Goal: Task Accomplishment & Management: Complete application form

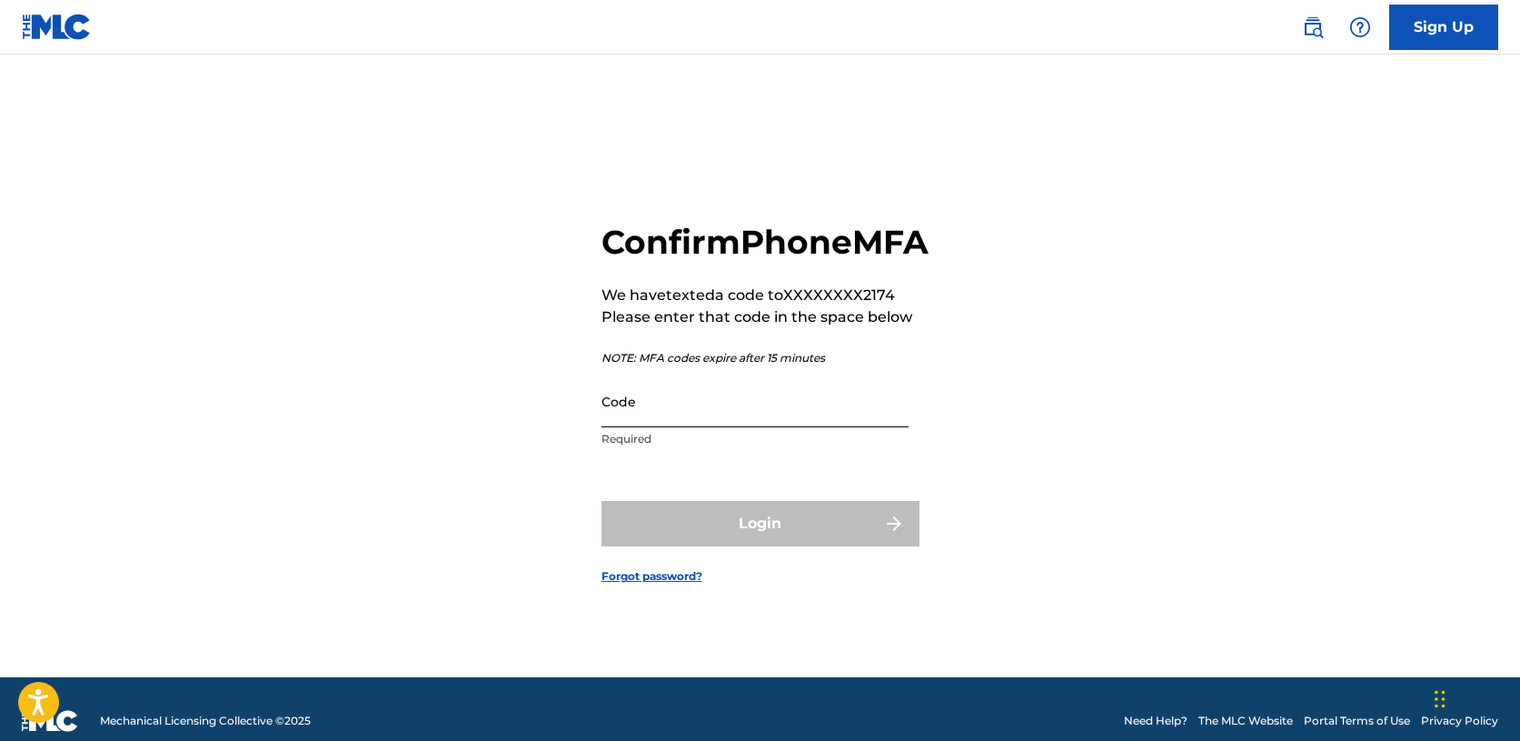
click at [799, 423] on input "Code" at bounding box center [755, 401] width 307 height 52
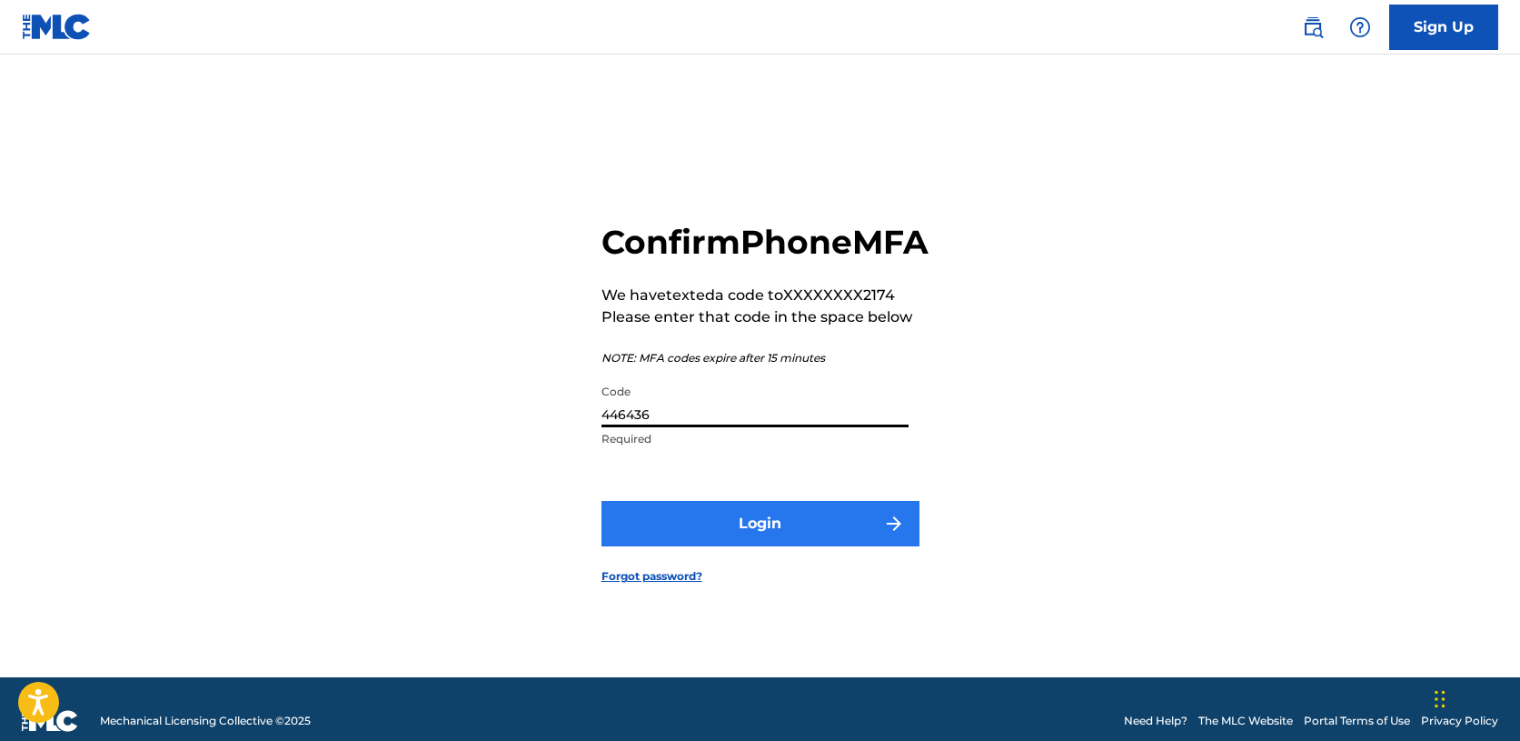
type input "446436"
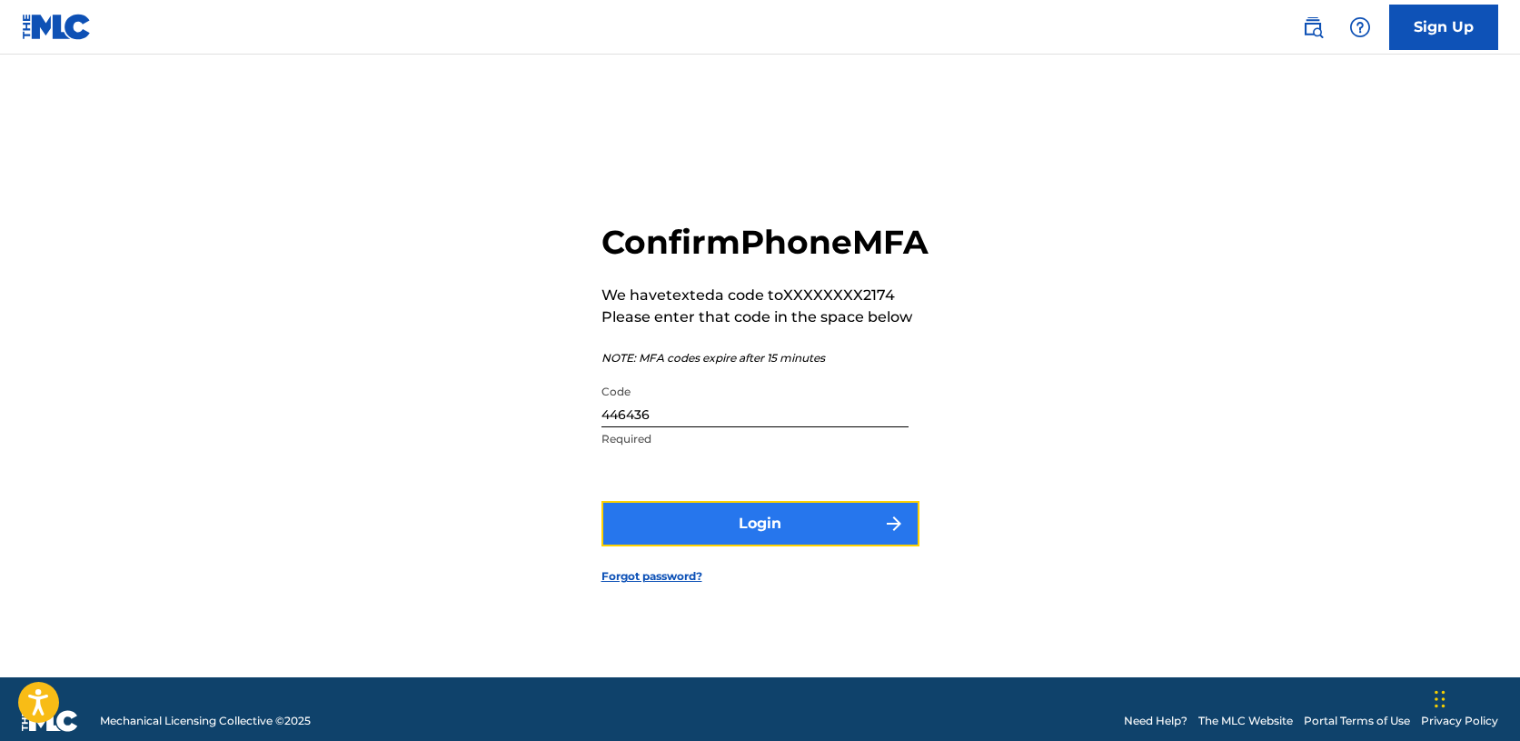
click at [765, 533] on button "Login" at bounding box center [761, 523] width 318 height 45
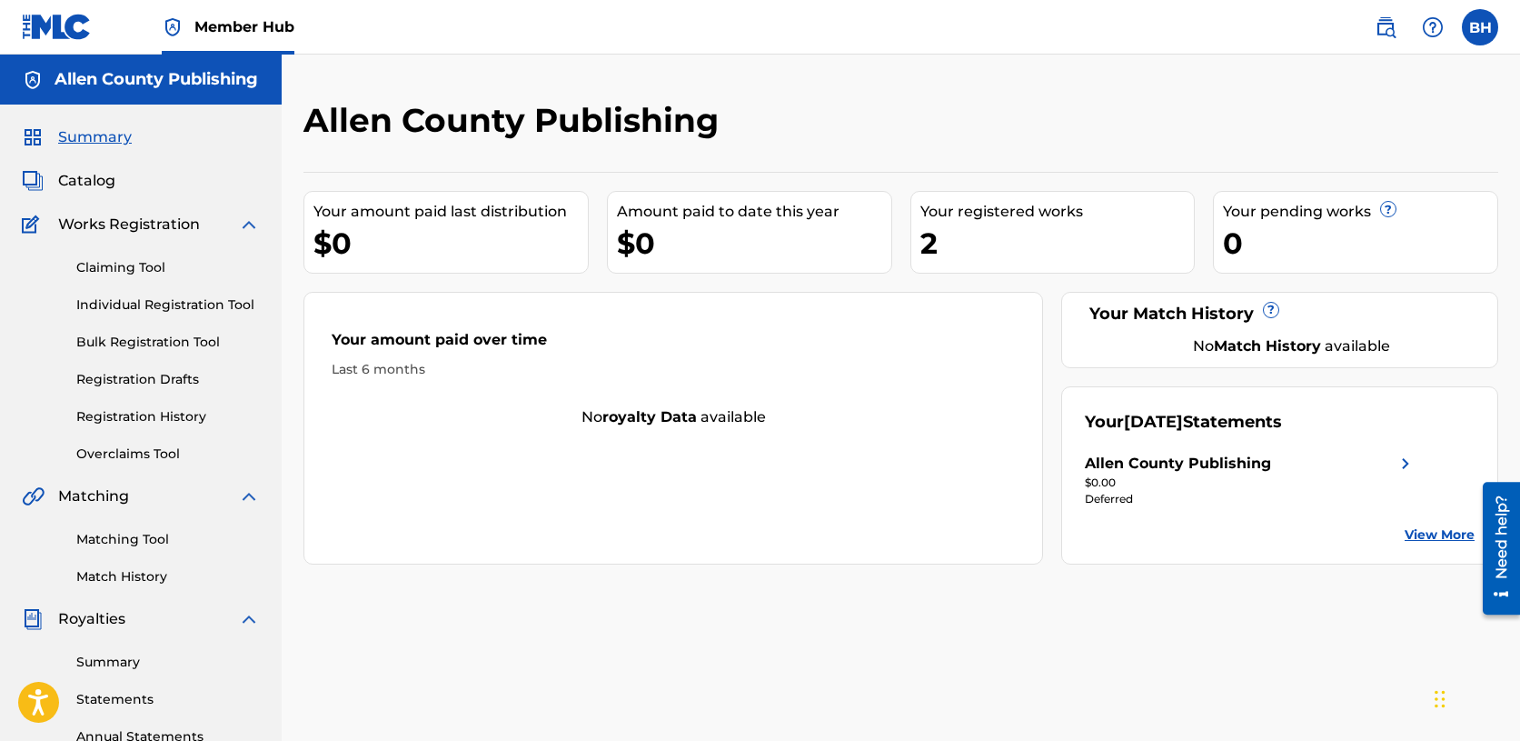
click at [97, 136] on span "Summary" at bounding box center [95, 137] width 74 height 22
click at [1479, 25] on label at bounding box center [1480, 27] width 36 height 36
click at [1480, 27] on input "BH [PERSON_NAME] [PERSON_NAME][EMAIL_ADDRESS][PERSON_NAME][DOMAIN_NAME] Notific…" at bounding box center [1480, 27] width 0 height 0
click at [1303, 228] on link "Profile" at bounding box center [1301, 226] width 36 height 16
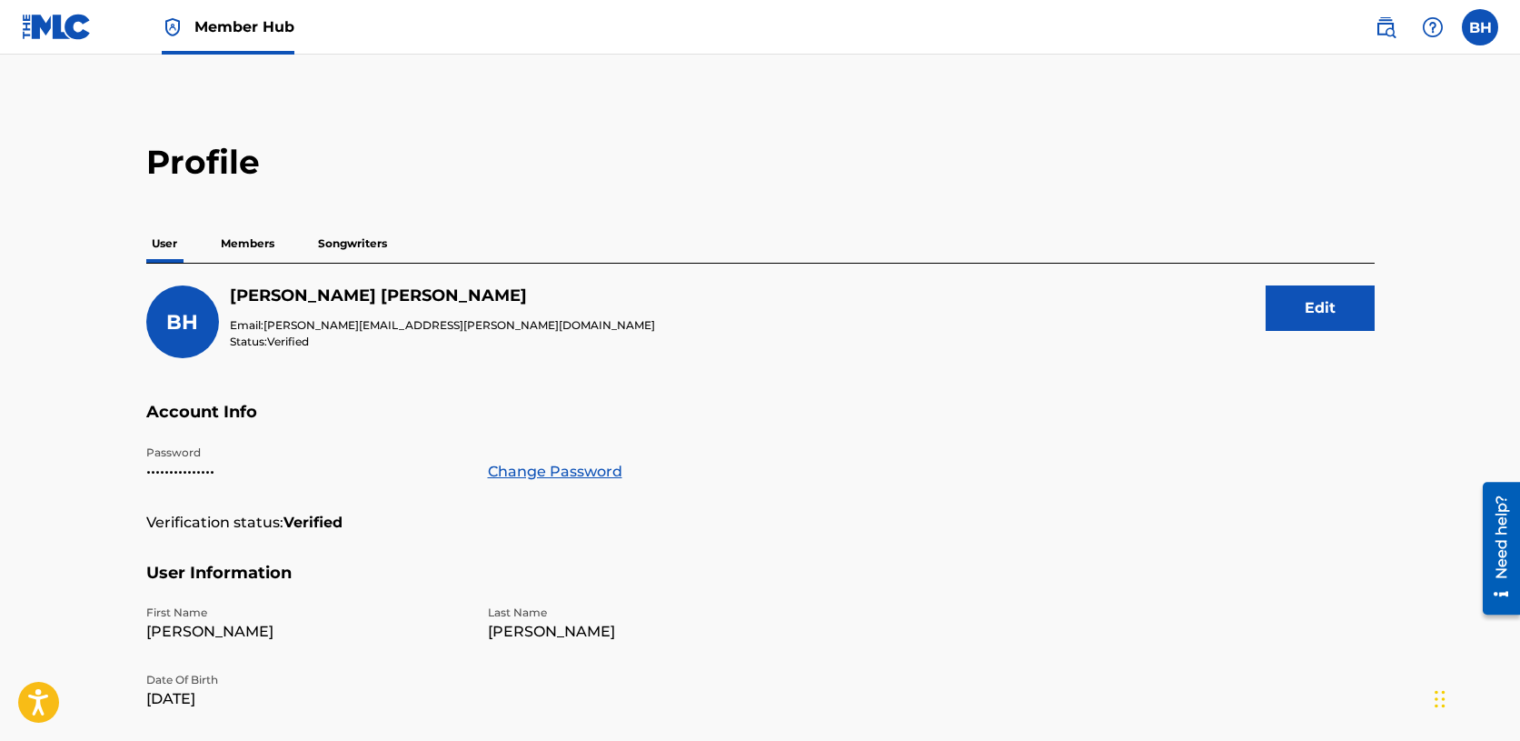
click at [264, 242] on p "Members" at bounding box center [247, 243] width 65 height 38
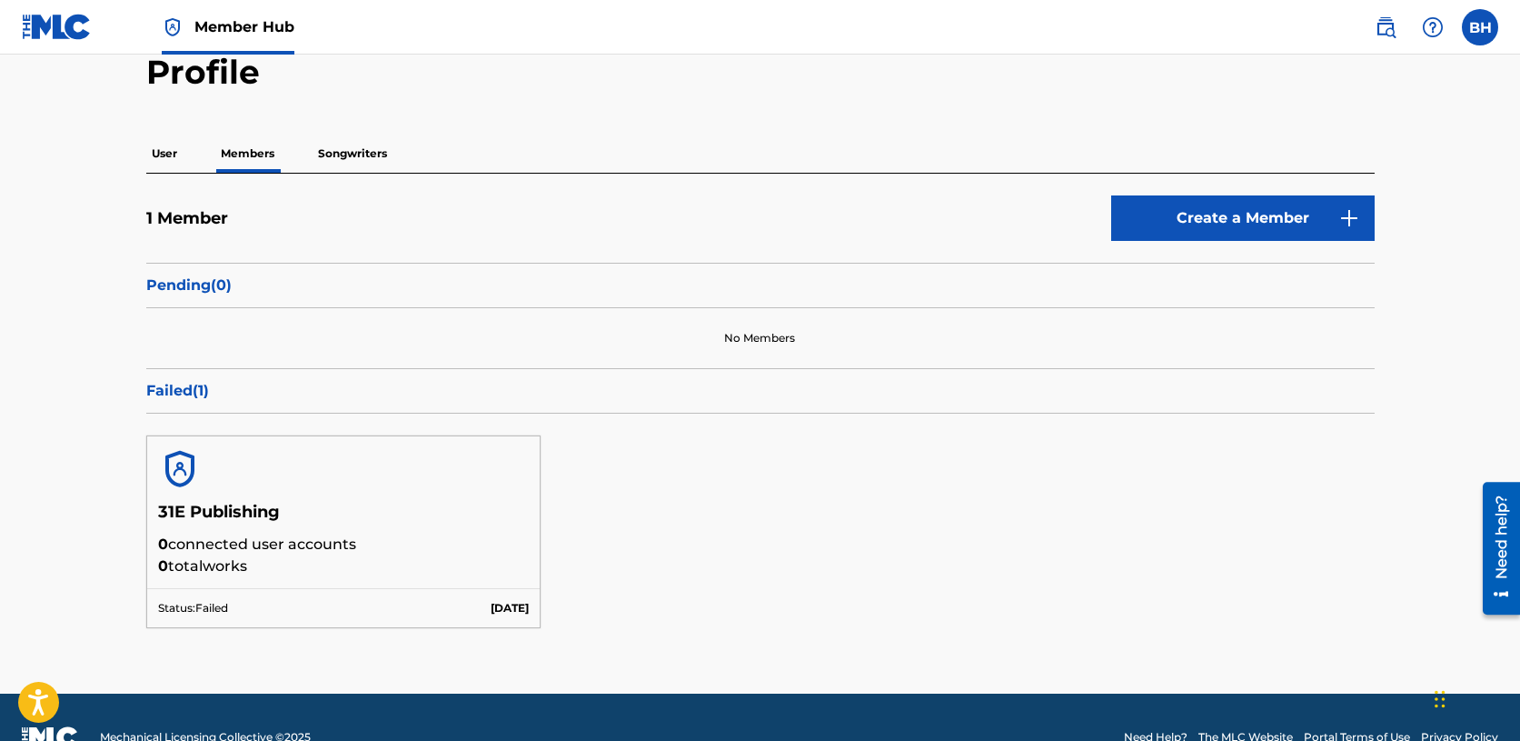
scroll to position [115, 0]
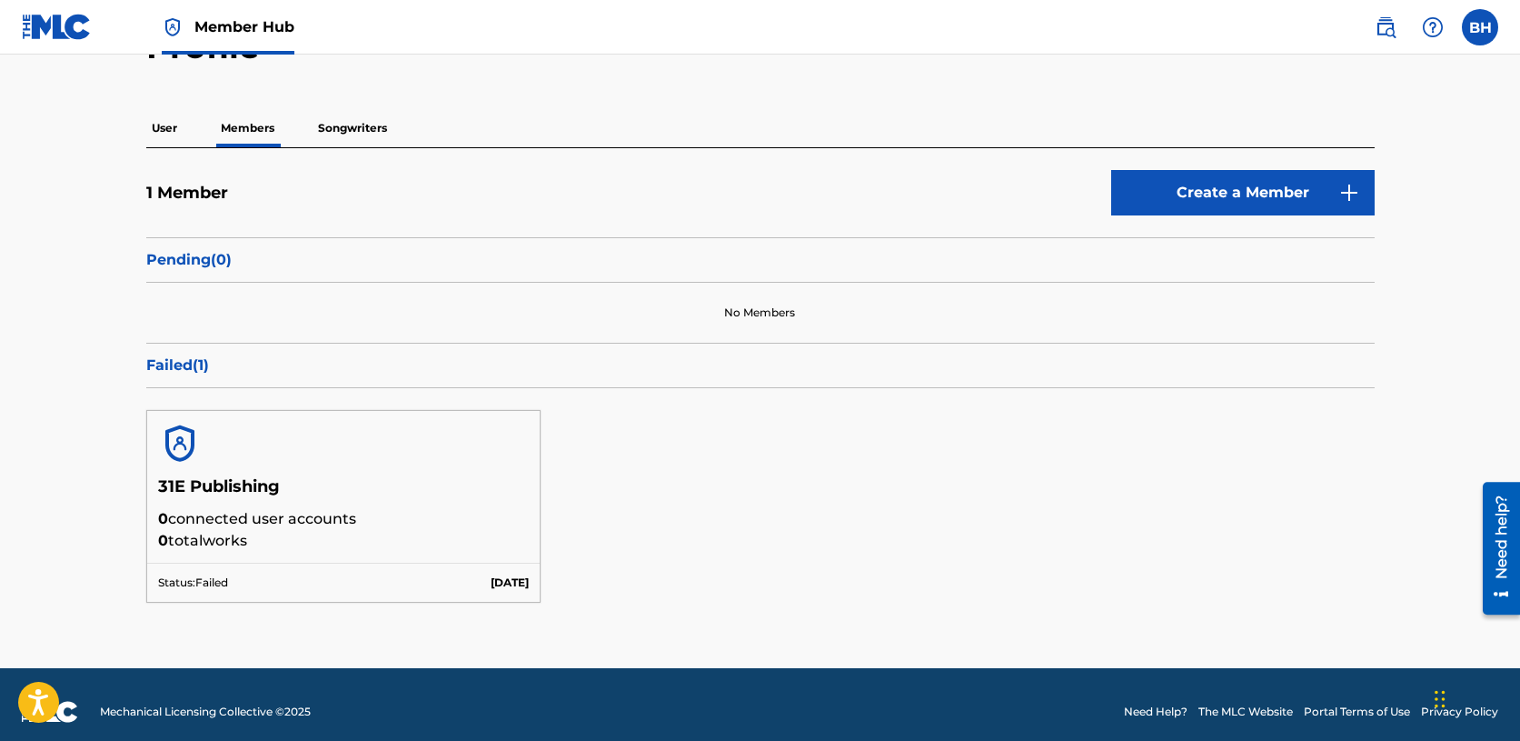
click at [178, 373] on p "Failed ( 1 )" at bounding box center [760, 365] width 1229 height 22
click at [526, 586] on p "[DATE]" at bounding box center [510, 582] width 38 height 16
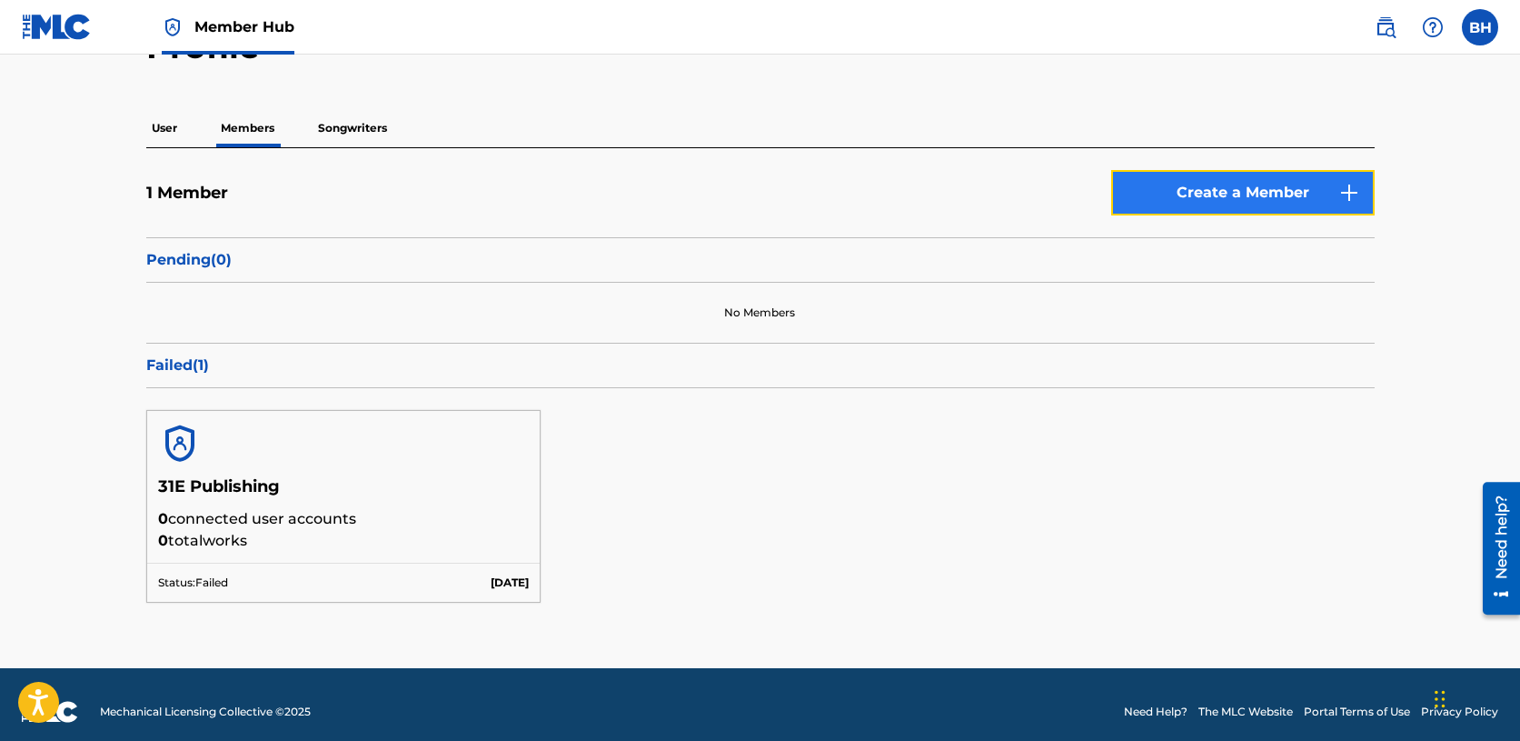
click at [1231, 194] on link "Create a Member" at bounding box center [1243, 192] width 264 height 45
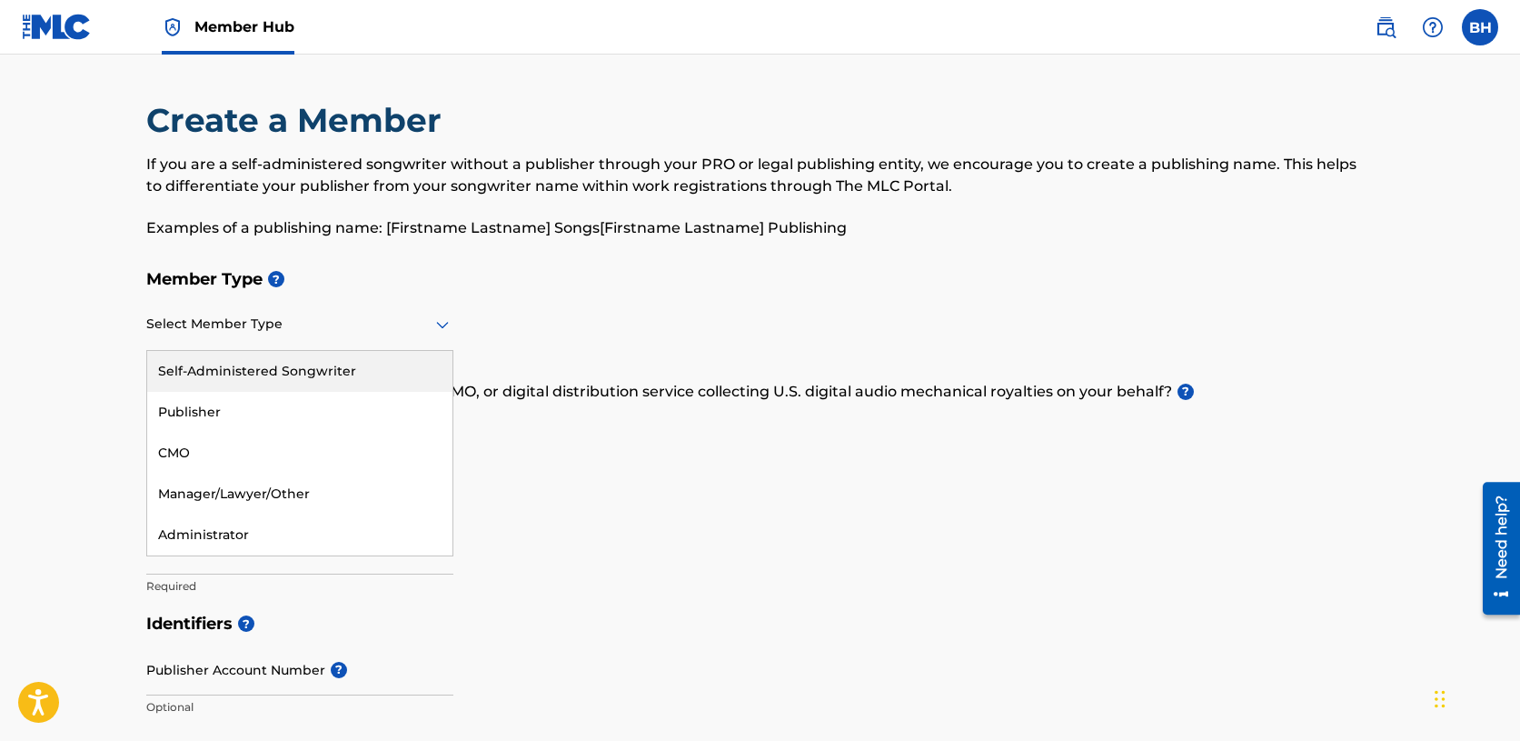
click at [426, 337] on div "Select Member Type" at bounding box center [299, 325] width 307 height 52
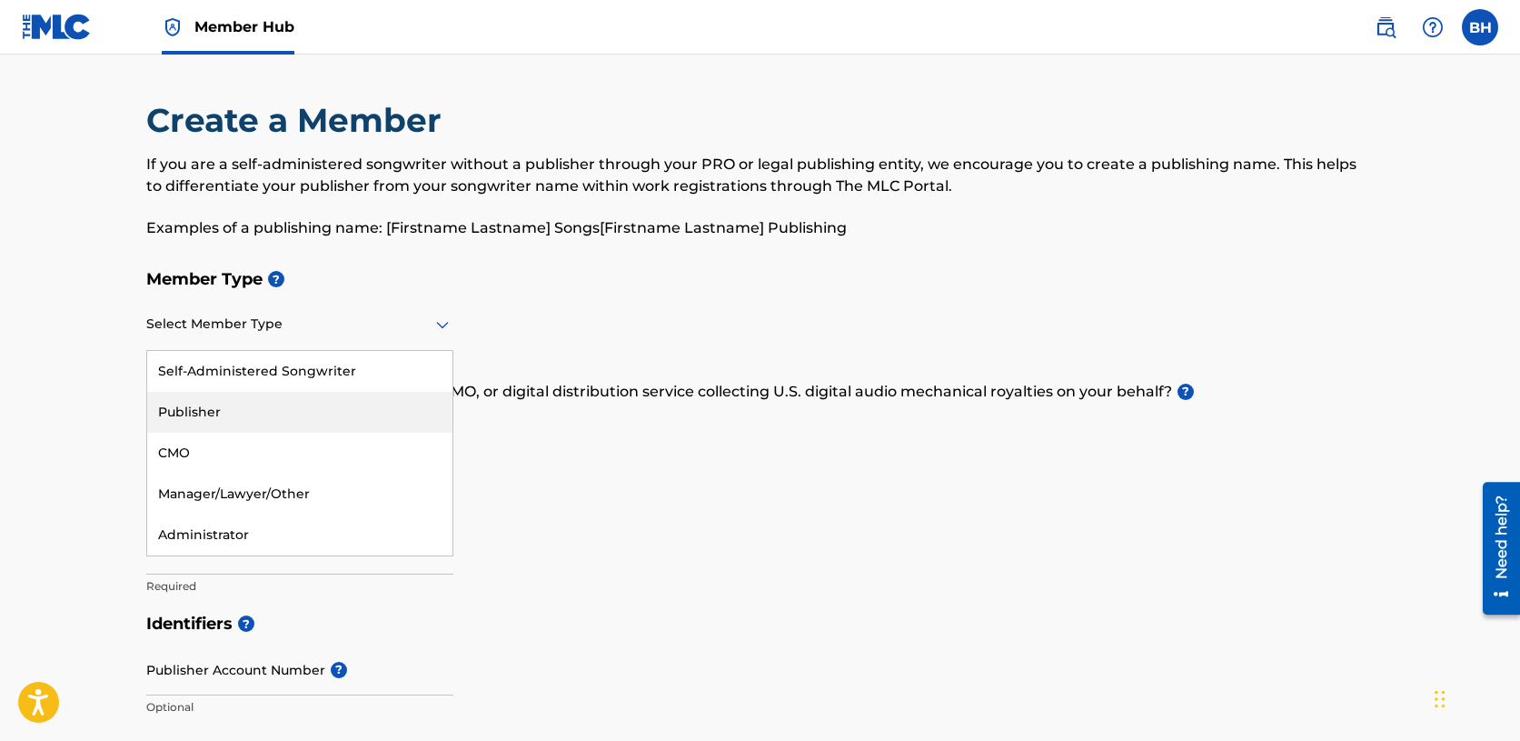
click at [387, 415] on div "Publisher" at bounding box center [299, 412] width 305 height 41
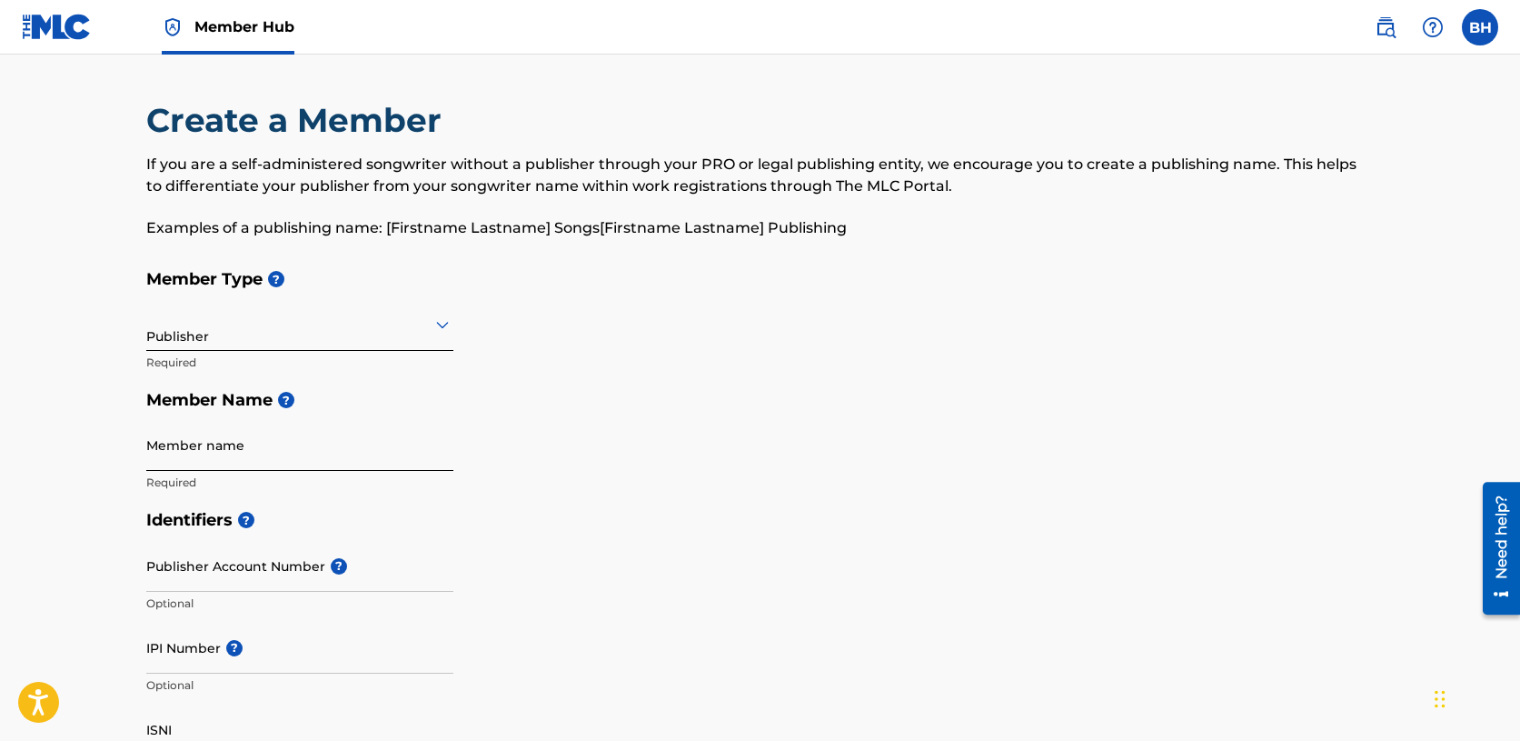
click at [354, 448] on input "Member name" at bounding box center [299, 445] width 307 height 52
click at [365, 395] on h5 "Member Name ?" at bounding box center [760, 400] width 1229 height 39
click at [269, 443] on input "Member name" at bounding box center [299, 445] width 307 height 52
type input "31E Publishing"
click at [479, 500] on div "Member Type ? Publisher Required Member Name ? Member name 31E Publishing Requi…" at bounding box center [760, 380] width 1229 height 241
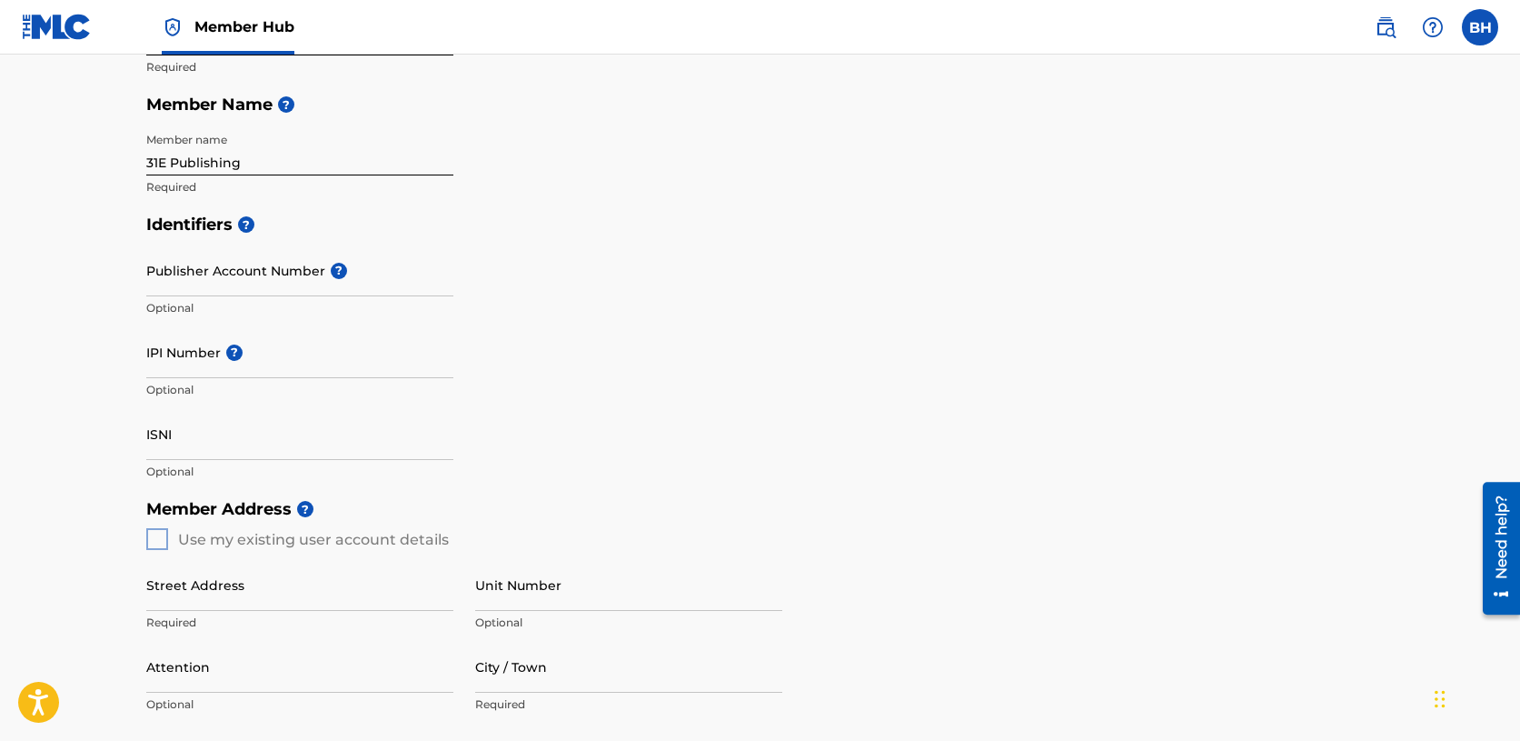
scroll to position [266, 0]
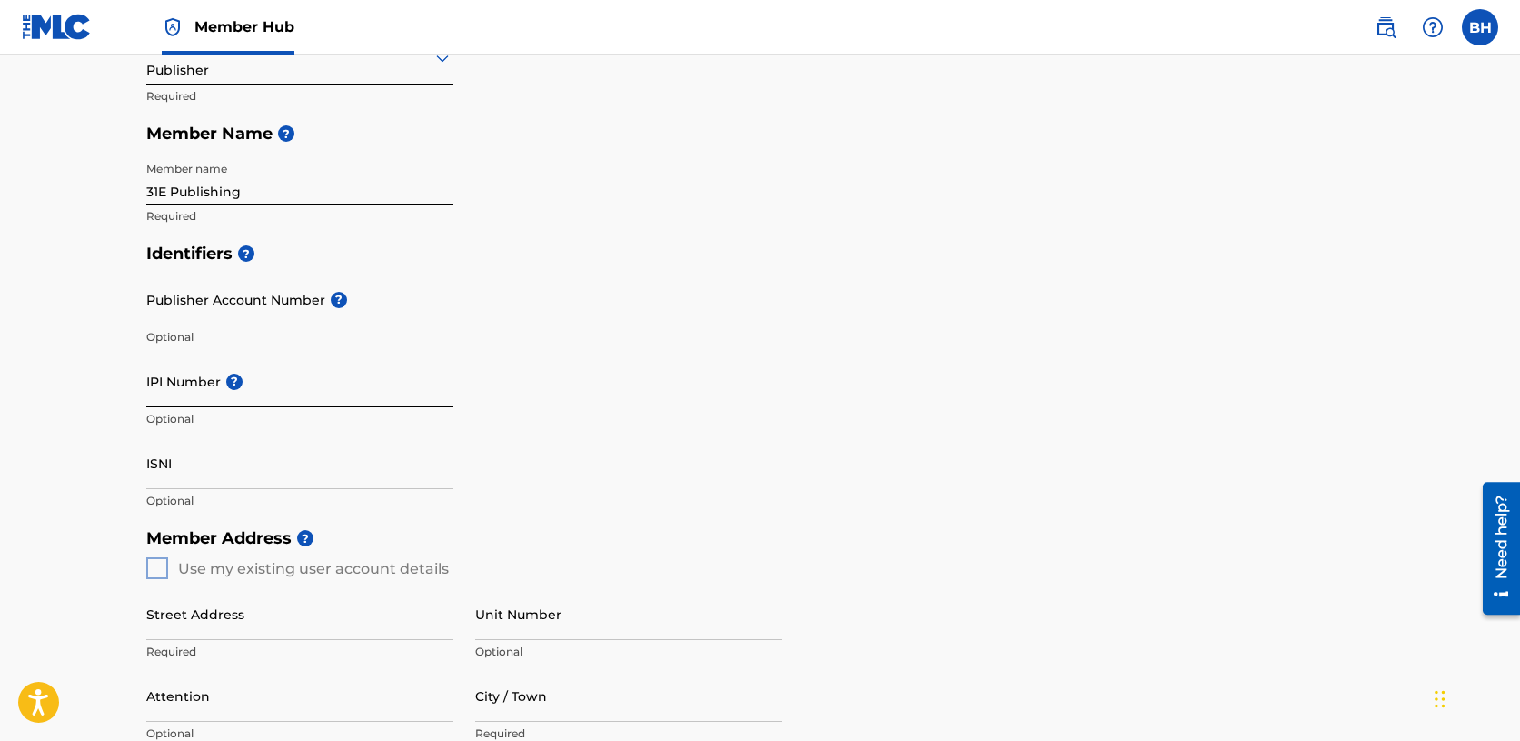
click at [304, 401] on input "IPI Number ?" at bounding box center [299, 381] width 307 height 52
type input "01265004877"
click at [274, 475] on input "ISNI" at bounding box center [299, 463] width 307 height 52
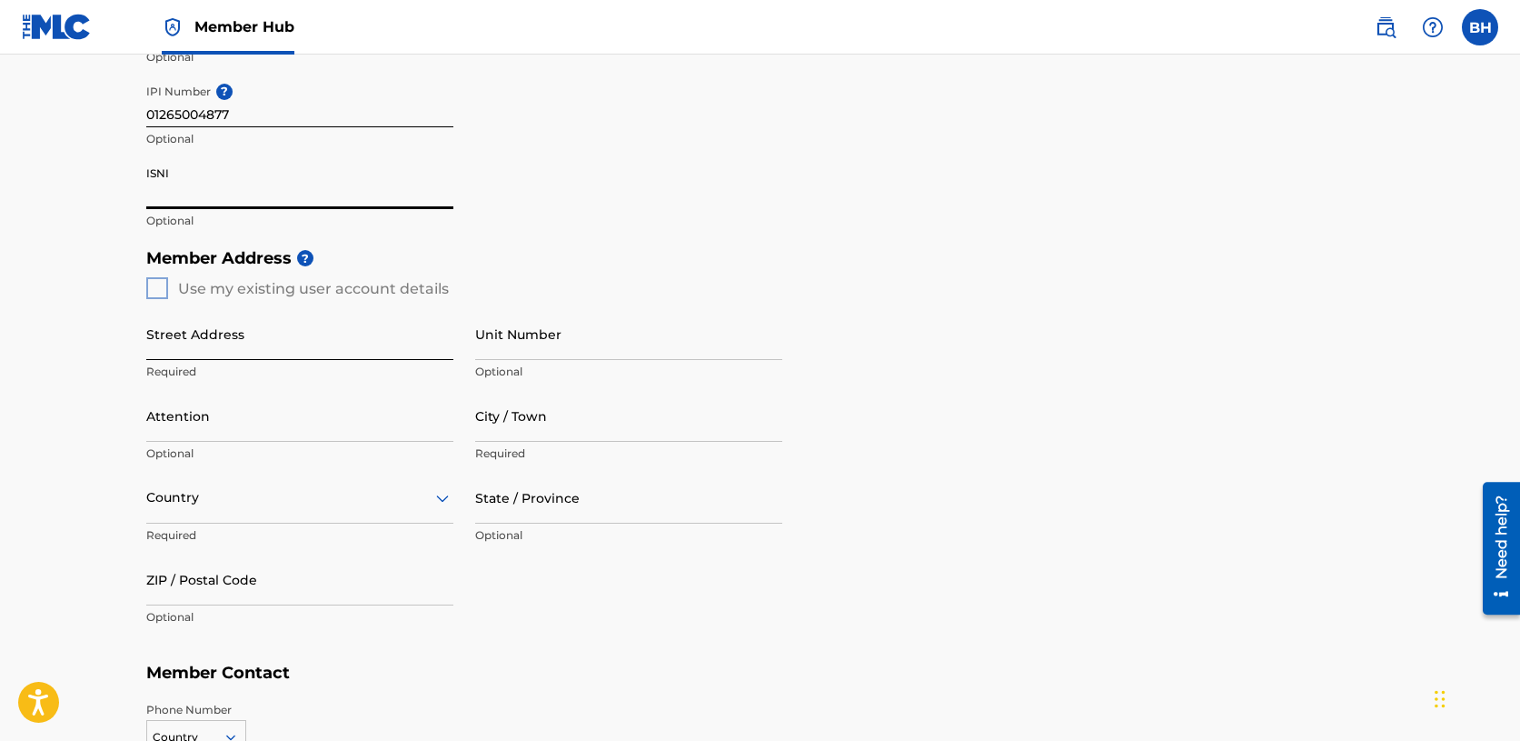
scroll to position [559, 0]
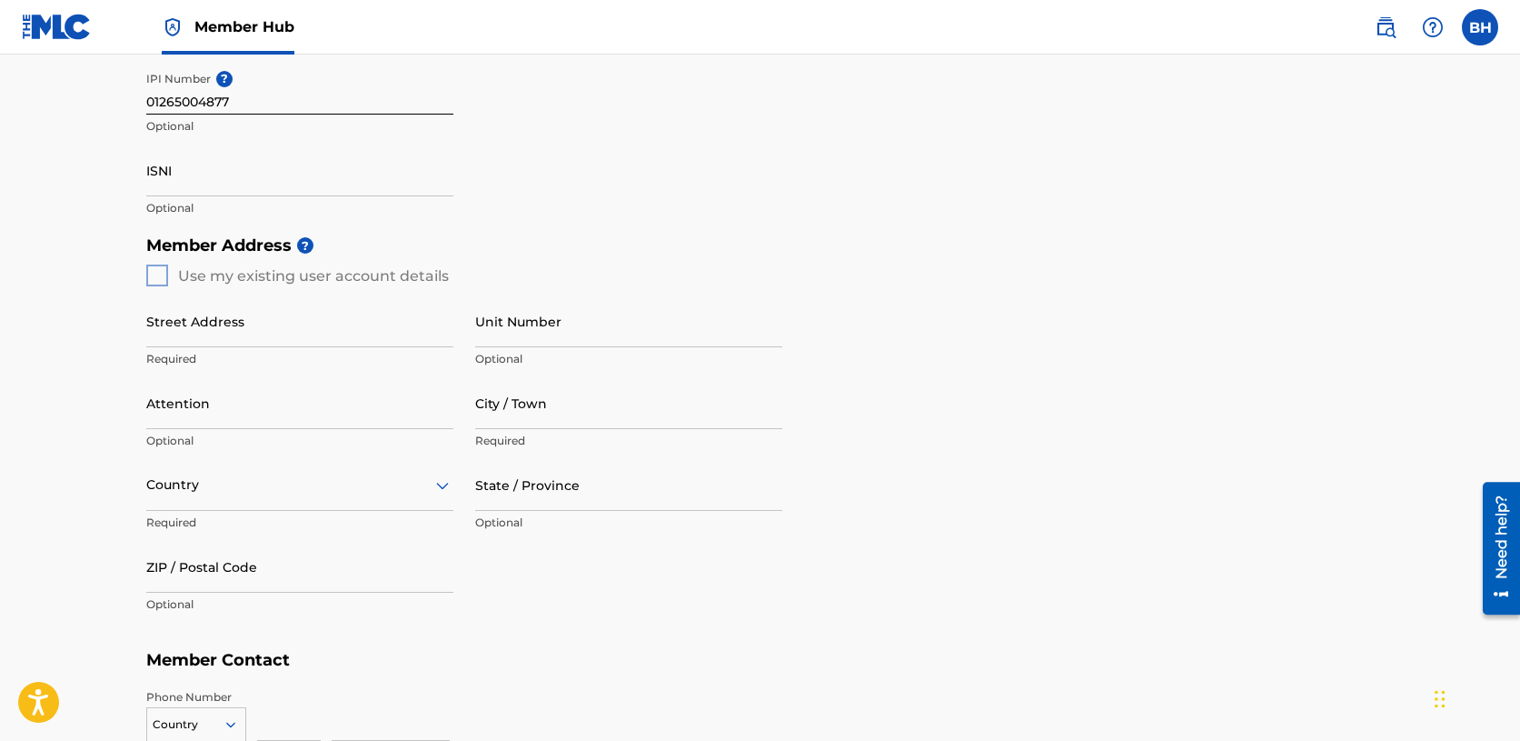
click at [158, 274] on div "Member Address ? Use my existing user account details Street Address Required U…" at bounding box center [760, 433] width 1229 height 415
click at [161, 274] on div "Member Address ? Use my existing user account details Street Address Required U…" at bounding box center [760, 433] width 1229 height 415
click at [356, 222] on div "ISNI Optional" at bounding box center [299, 185] width 307 height 82
click at [268, 189] on input "ISNI" at bounding box center [299, 170] width 307 height 52
click at [154, 278] on div "Member Address ? Use my existing user account details Street Address Required U…" at bounding box center [760, 433] width 1229 height 415
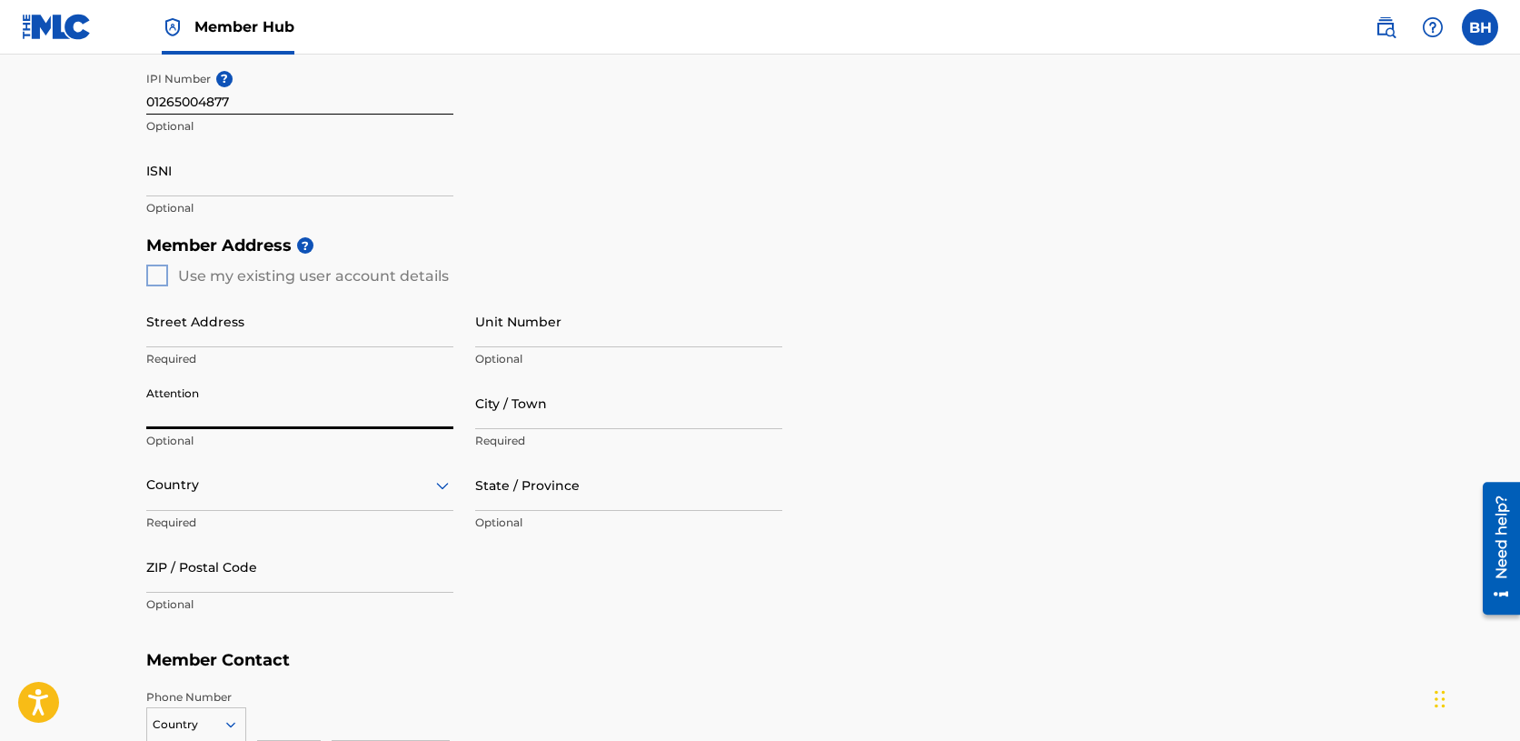
click at [263, 381] on input "Attention" at bounding box center [299, 403] width 307 height 52
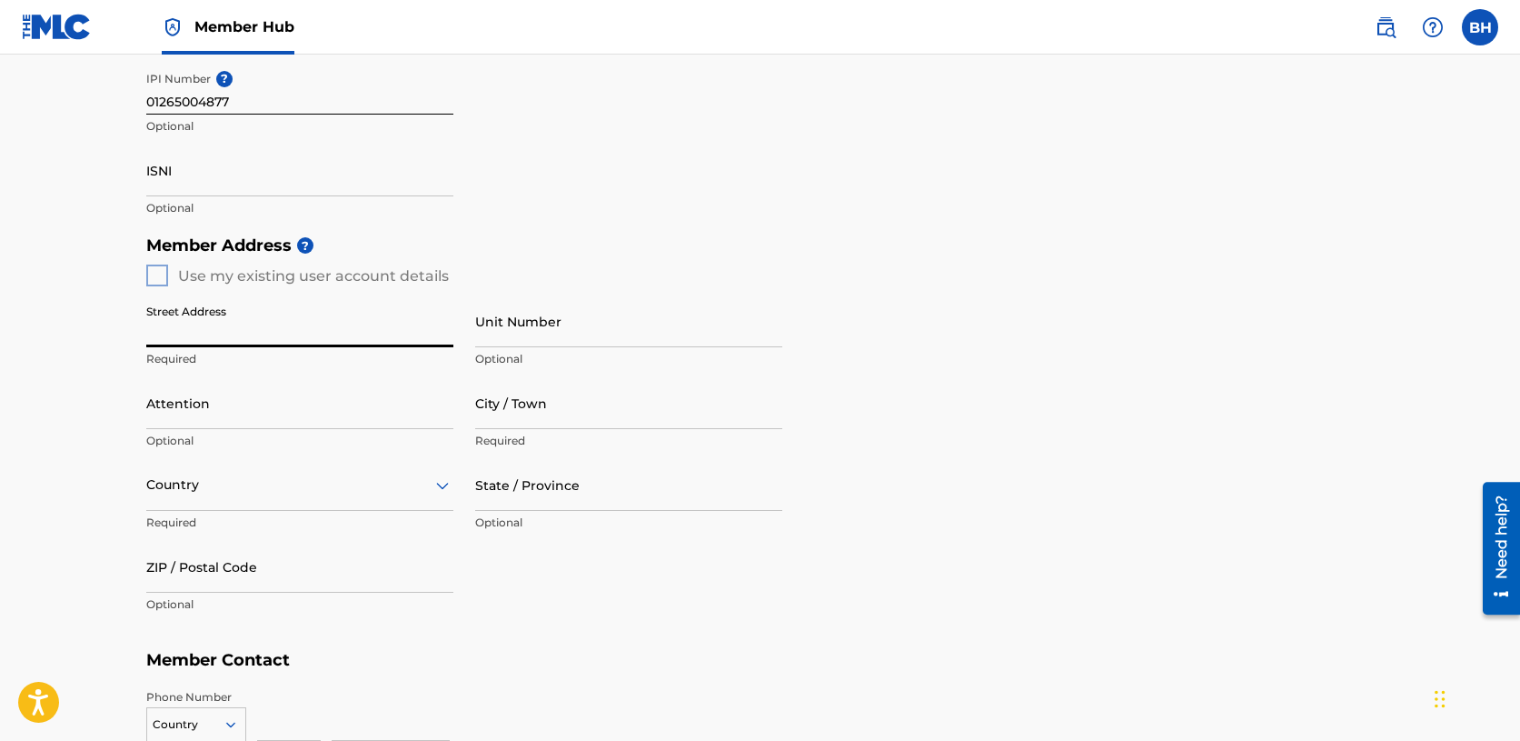
click at [281, 323] on input "Street Address" at bounding box center [299, 321] width 307 height 52
type input "[STREET_ADDRESS][PERSON_NAME]"
click at [332, 408] on input "Attention" at bounding box center [299, 403] width 307 height 52
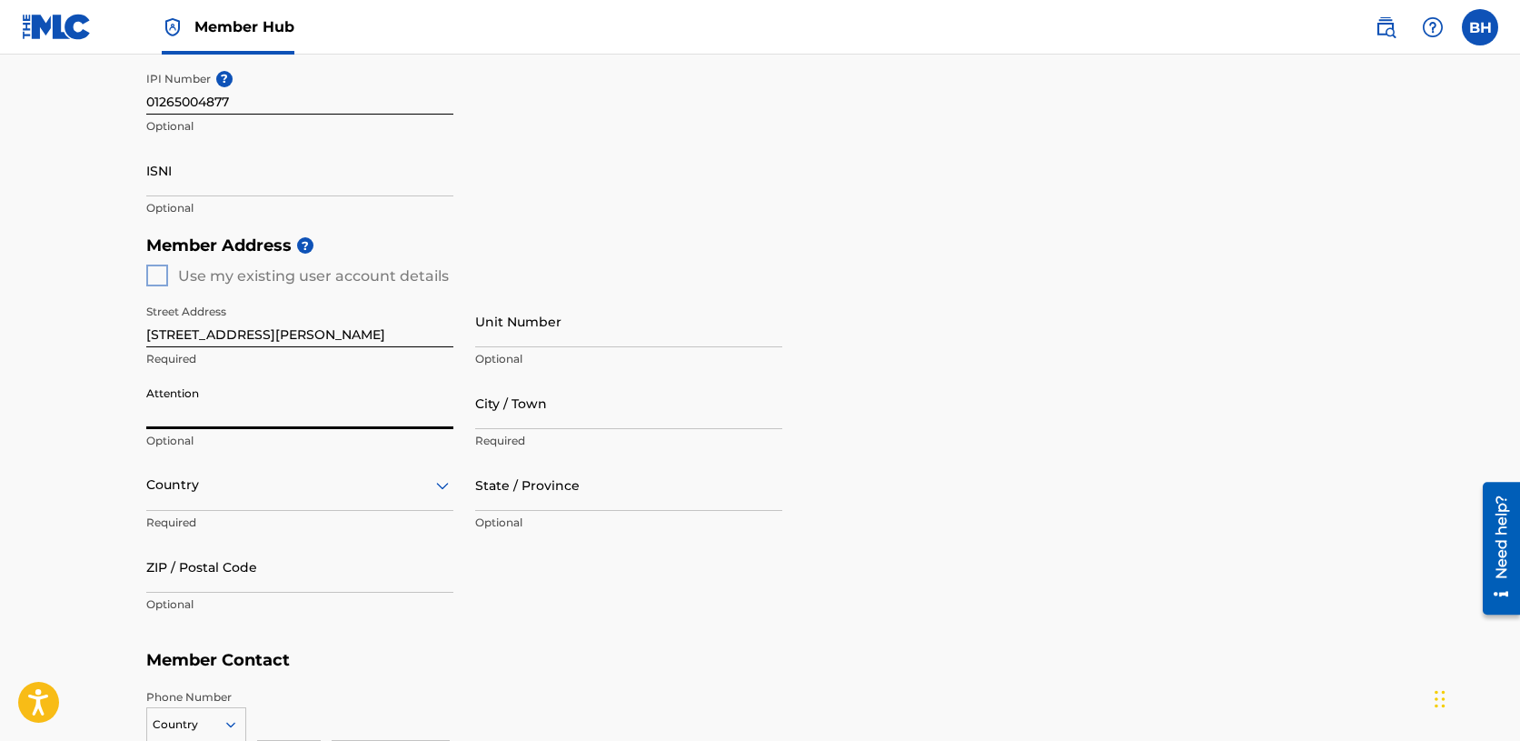
click at [569, 639] on div "Member Address ? Use my existing user account details Street Address [STREET_AD…" at bounding box center [760, 433] width 1229 height 415
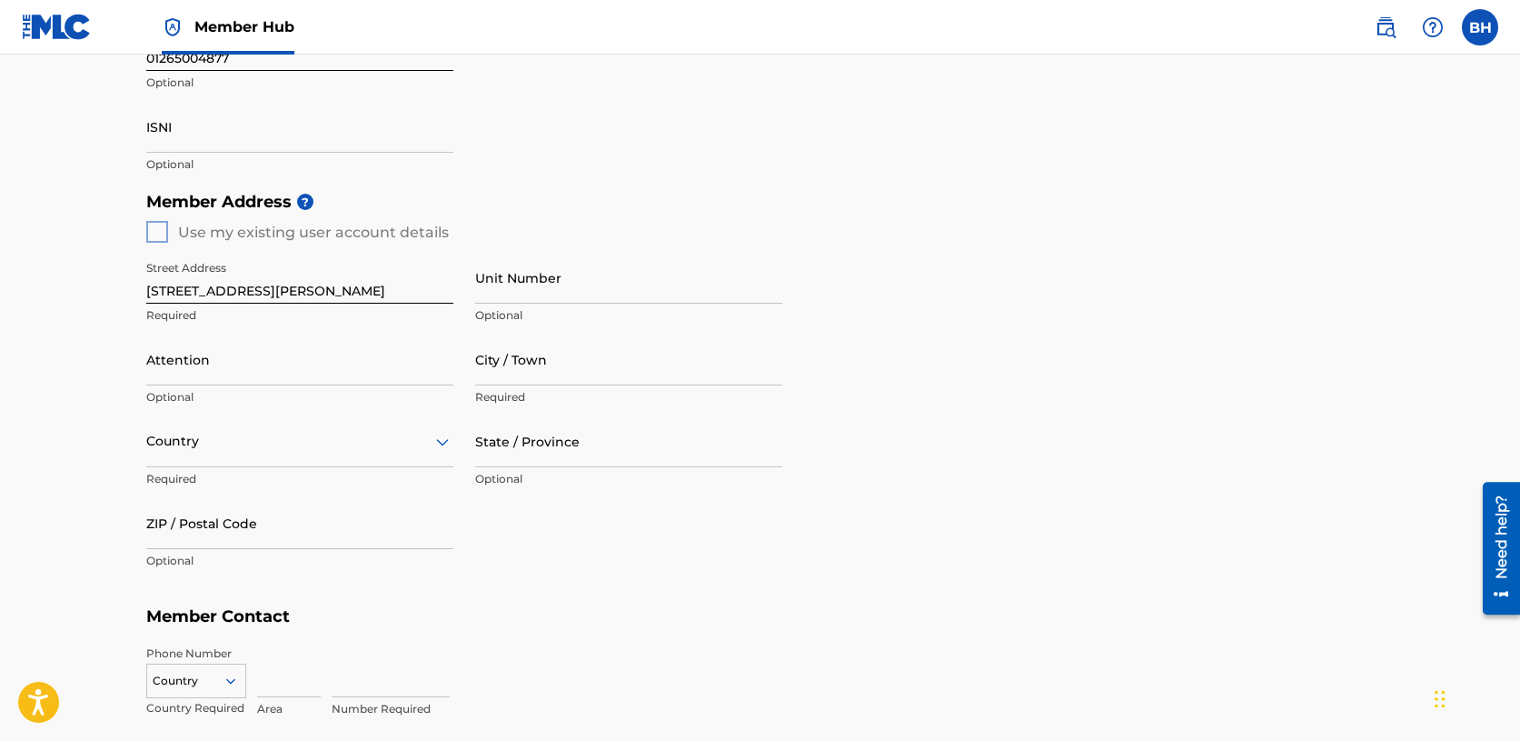
click at [327, 467] on div "Country" at bounding box center [299, 441] width 307 height 52
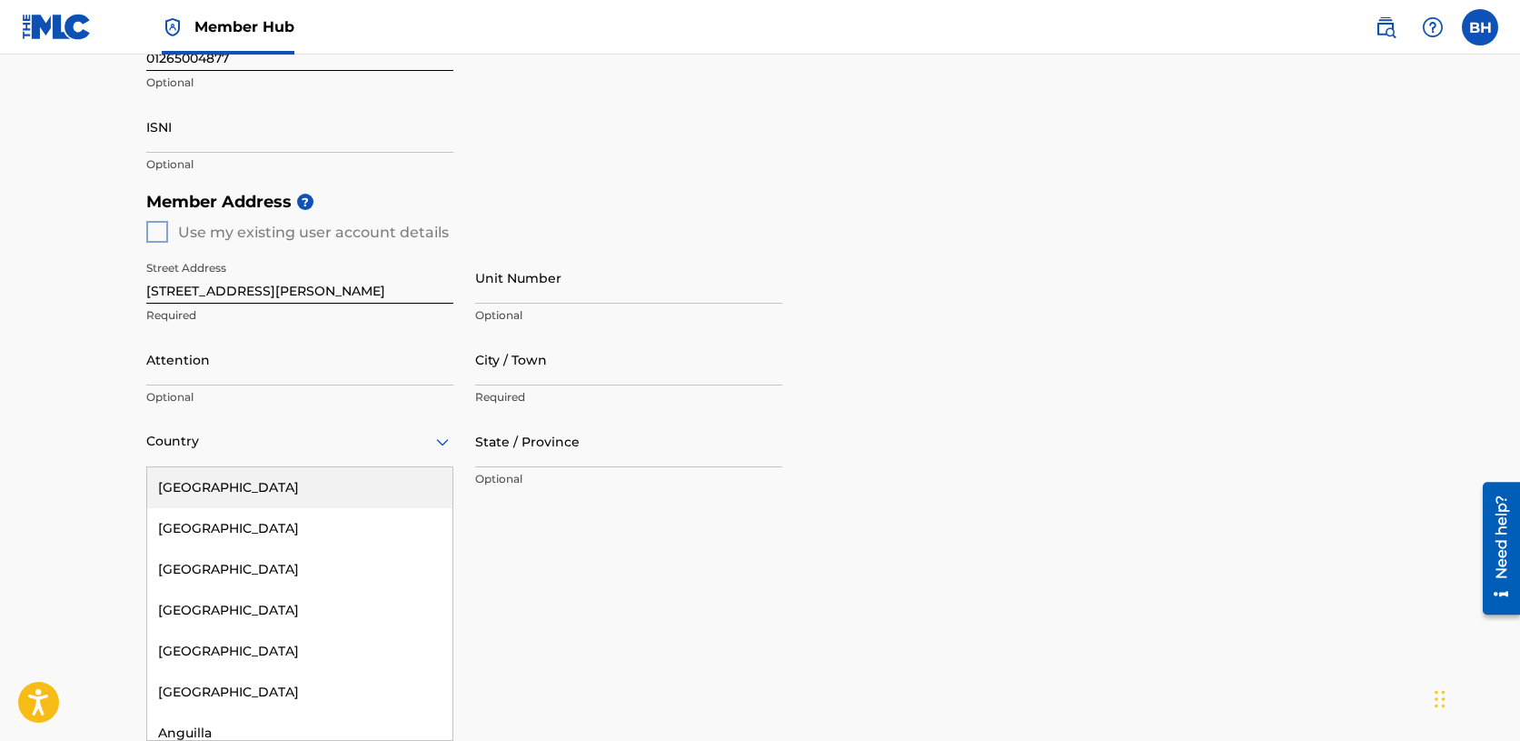
click at [327, 490] on div "[GEOGRAPHIC_DATA]" at bounding box center [299, 487] width 305 height 41
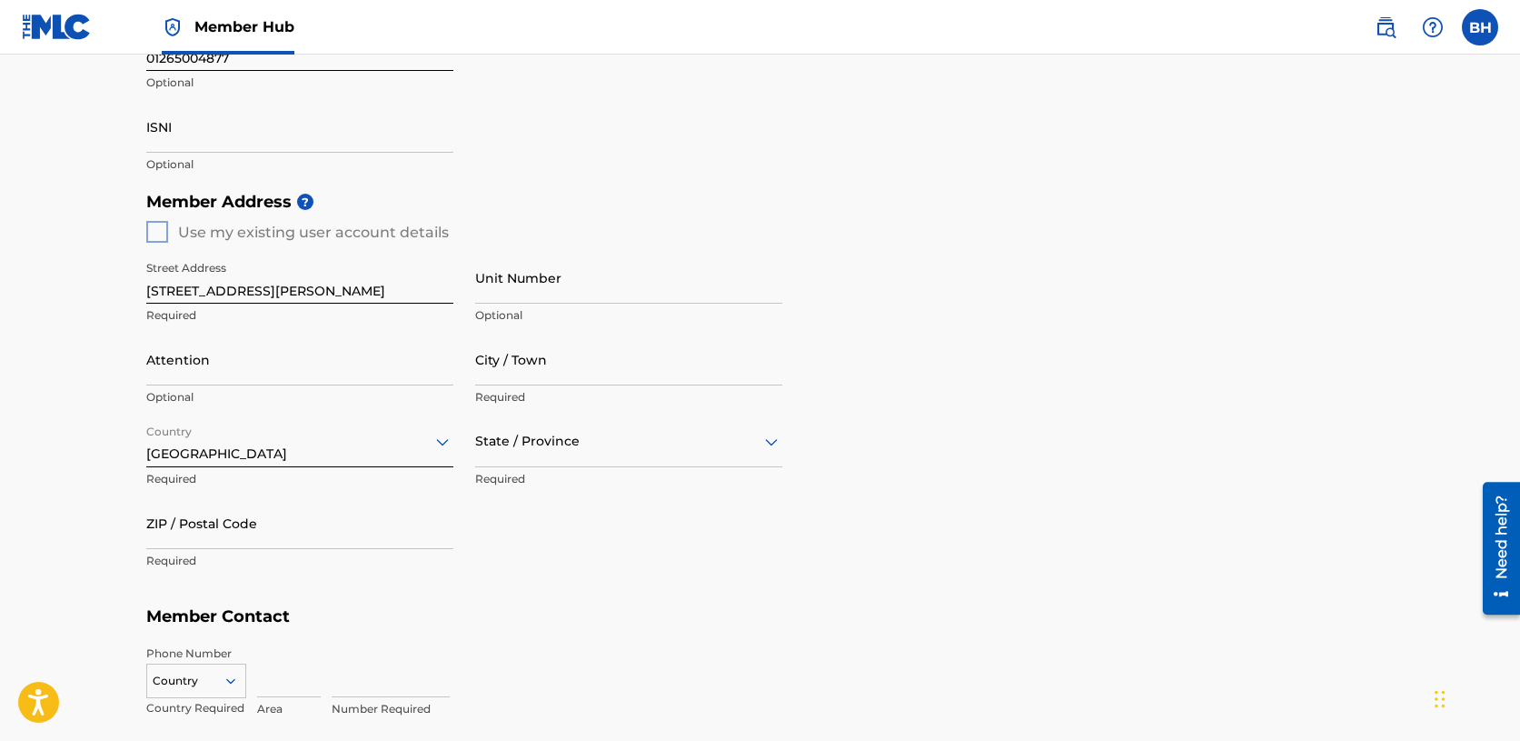
click at [588, 456] on div "State / Province" at bounding box center [628, 441] width 307 height 52
type input "TN"
type input "[PERSON_NAME]"
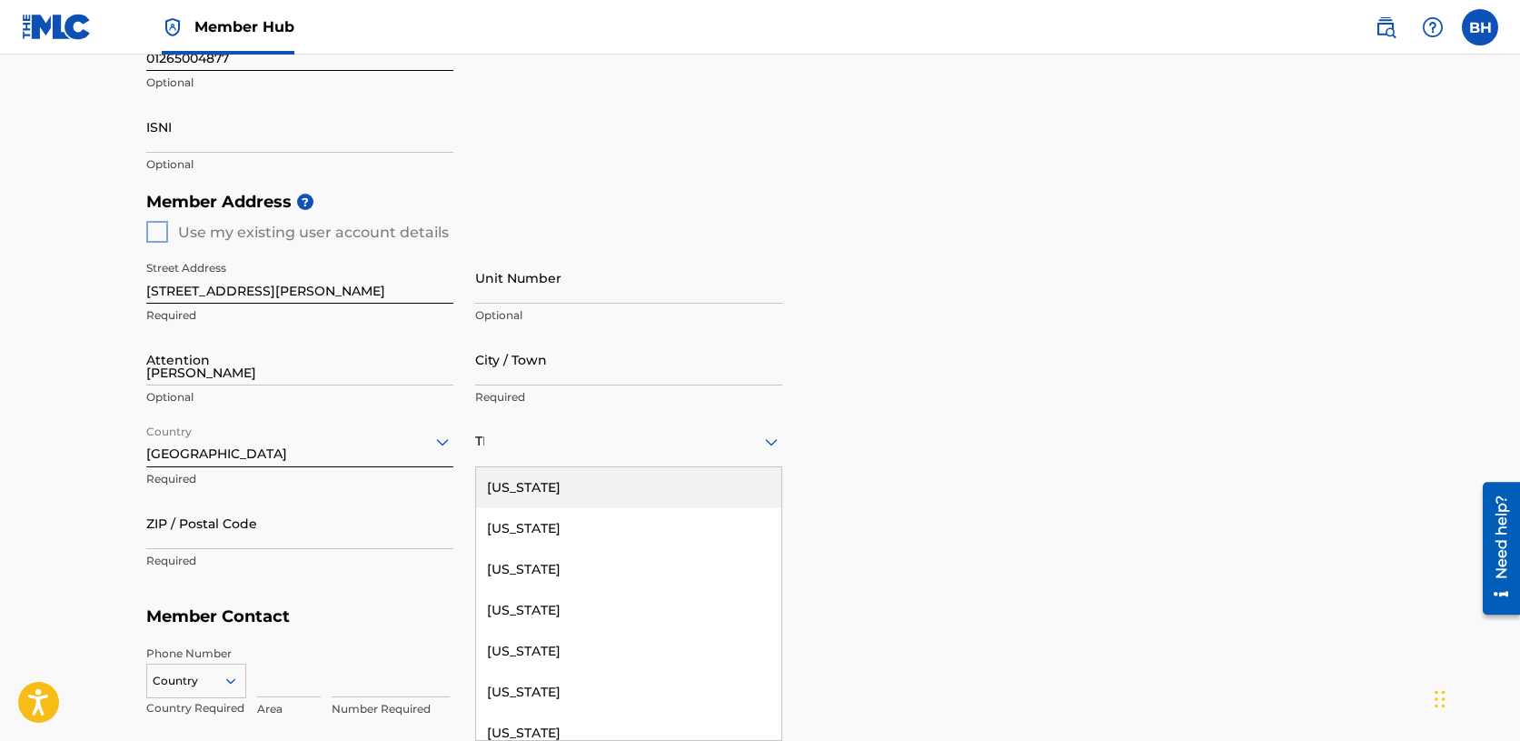
type input "[GEOGRAPHIC_DATA]"
type input "37148"
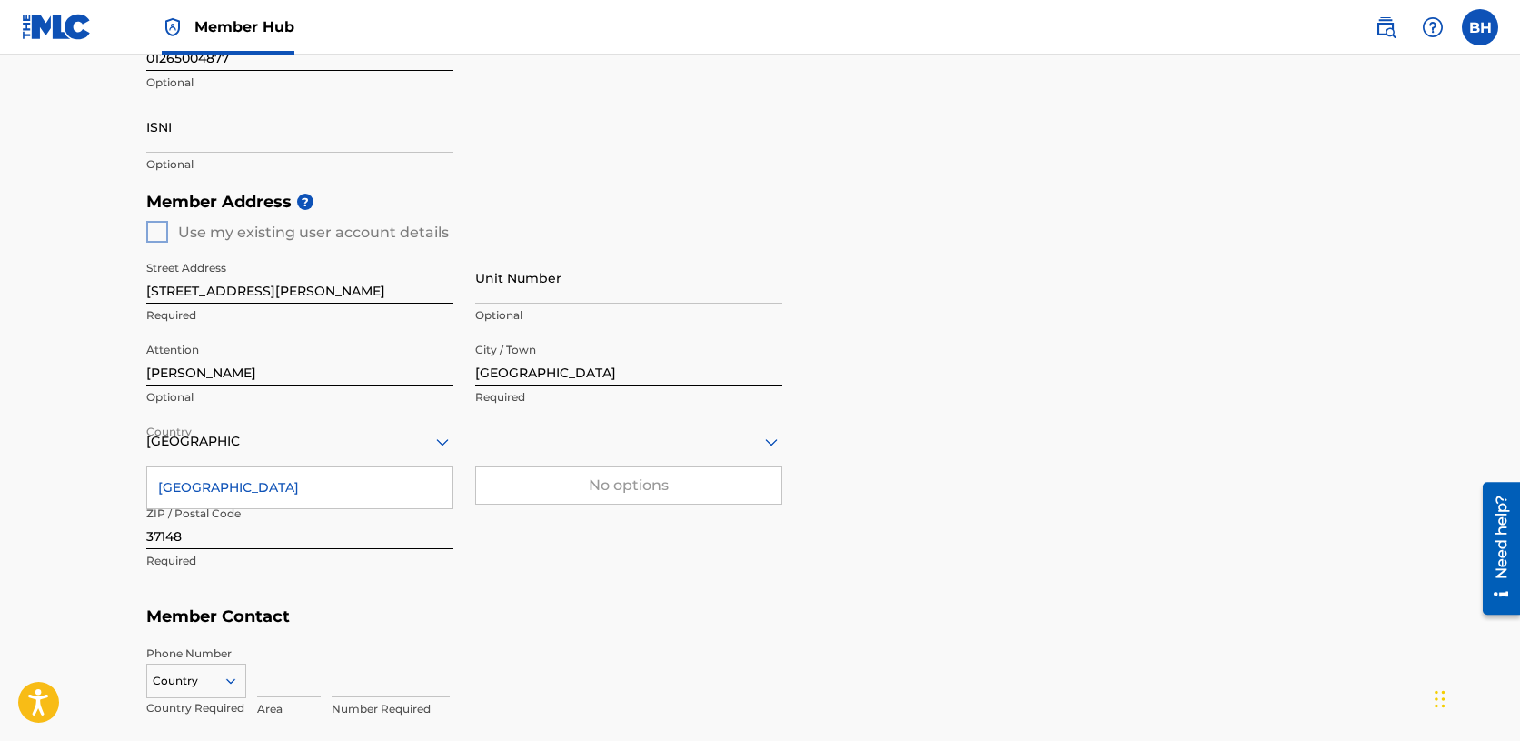
click at [811, 563] on div "Member Address ? Use my existing user account details Street Address [STREET_AD…" at bounding box center [760, 390] width 1229 height 415
click at [253, 491] on div "[GEOGRAPHIC_DATA]" at bounding box center [299, 487] width 305 height 41
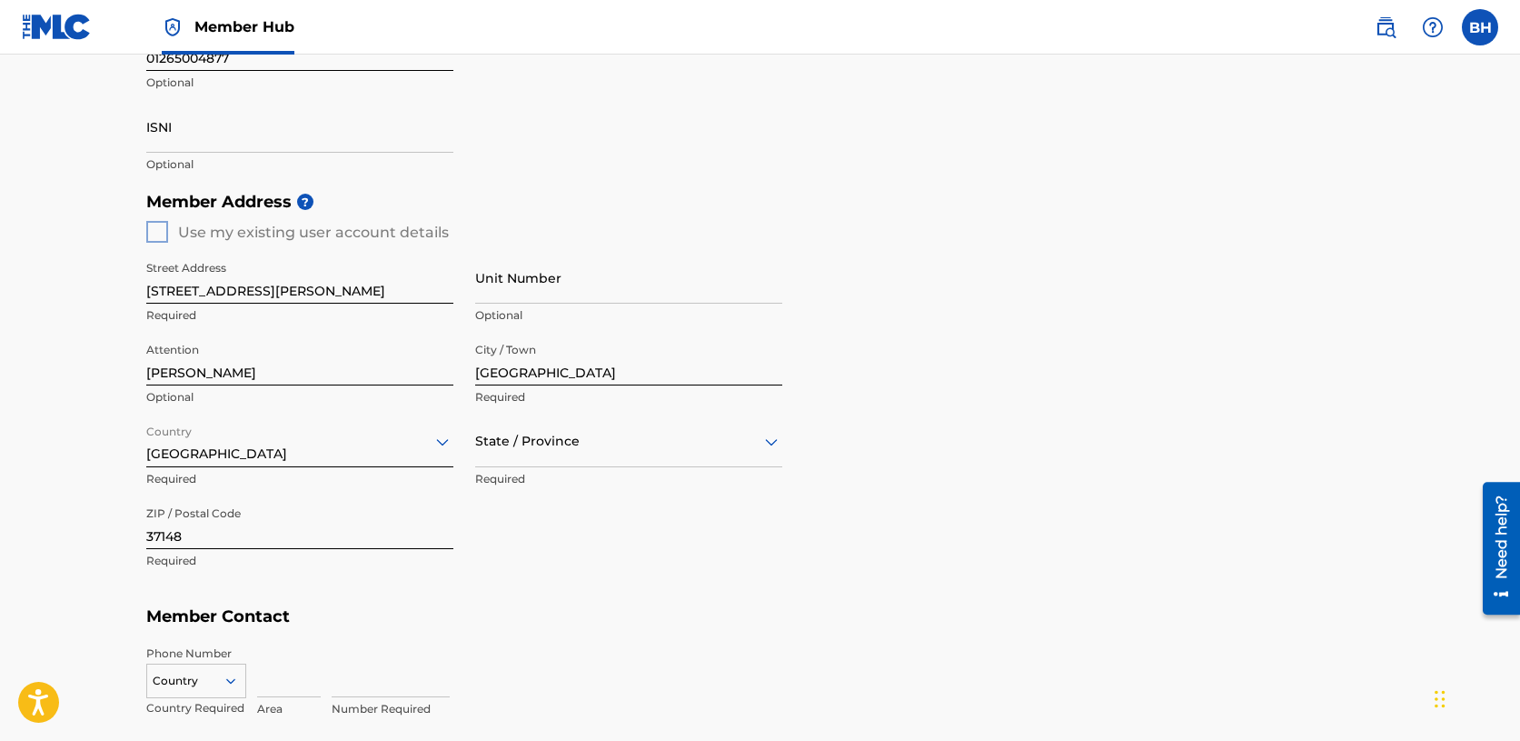
click at [596, 602] on h5 "Member Contact" at bounding box center [760, 616] width 1229 height 39
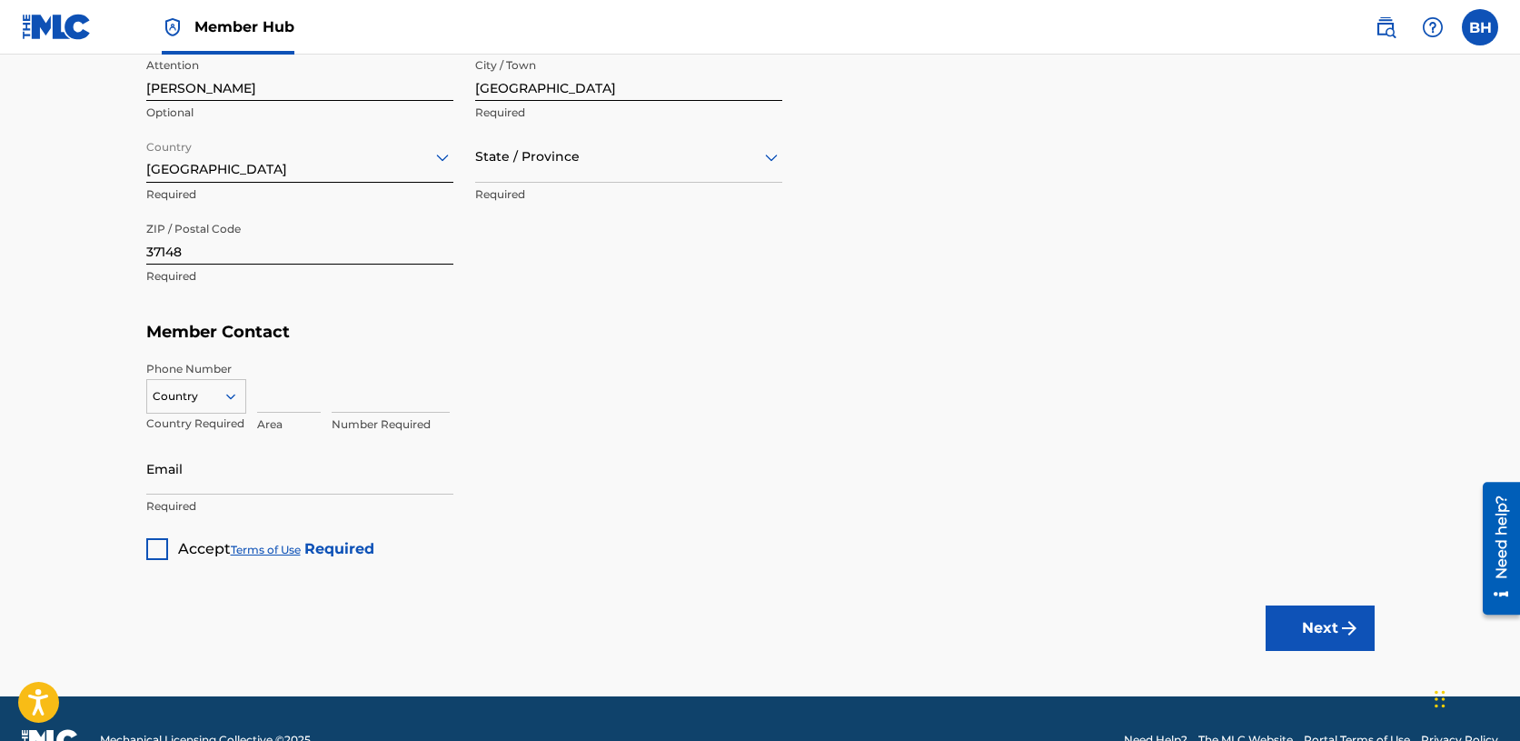
scroll to position [891, 0]
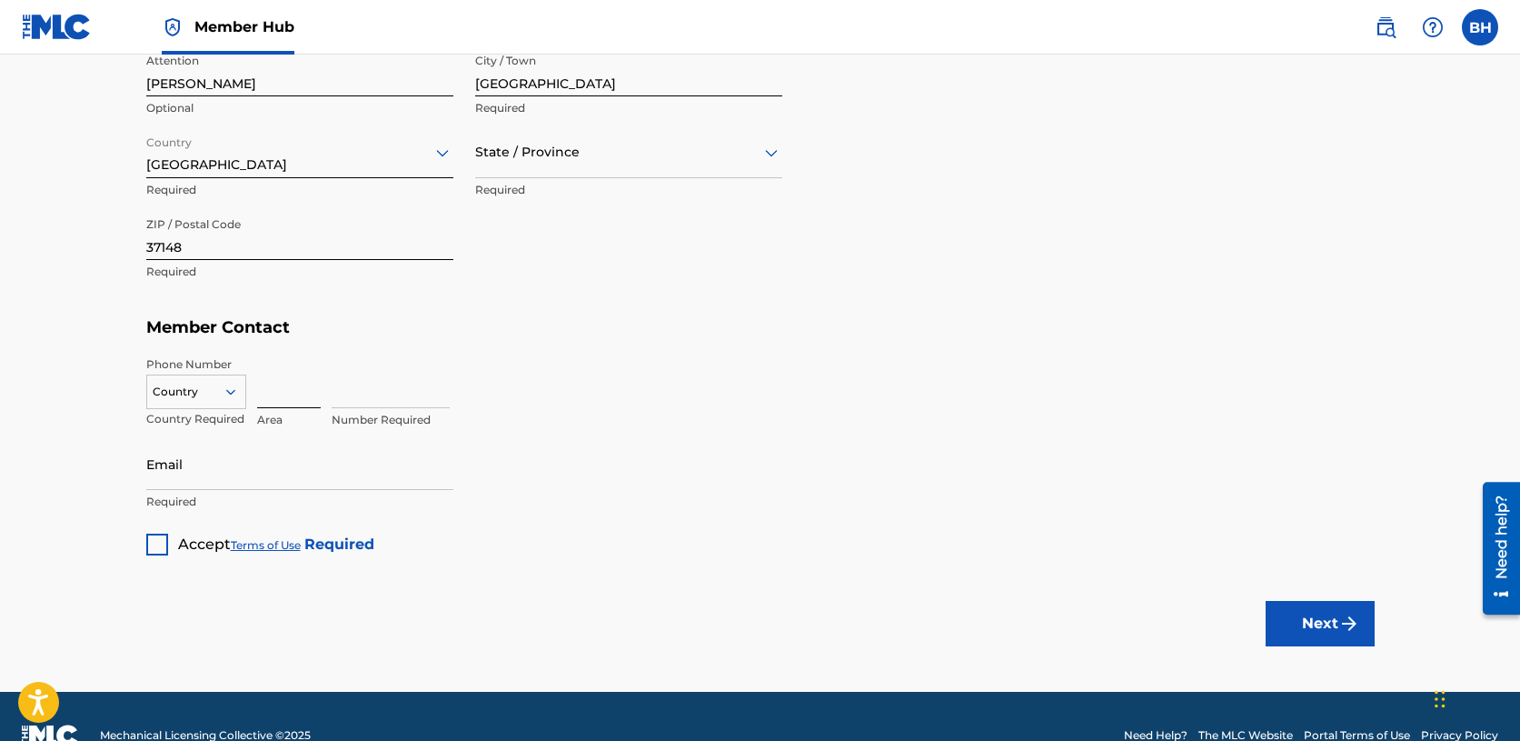
click at [293, 392] on input at bounding box center [289, 382] width 64 height 52
type input "629"
click at [356, 383] on input at bounding box center [391, 382] width 118 height 52
type input "333-2174"
click at [195, 483] on input "Email" at bounding box center [299, 464] width 307 height 52
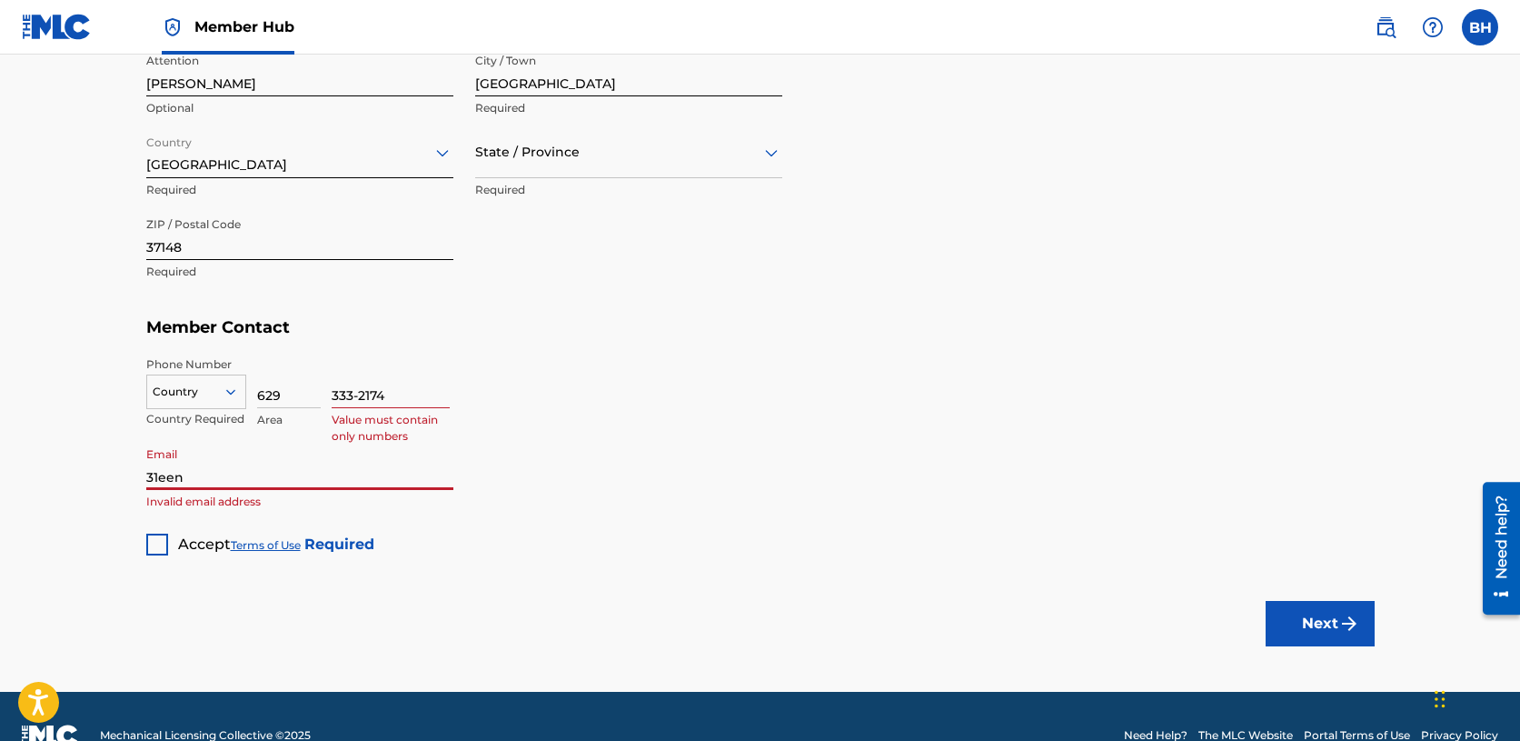
type input "[EMAIL_ADDRESS][DOMAIN_NAME]"
click at [360, 393] on input "333-2174" at bounding box center [391, 382] width 118 height 52
type input "3332174"
click at [155, 542] on div at bounding box center [157, 544] width 22 height 22
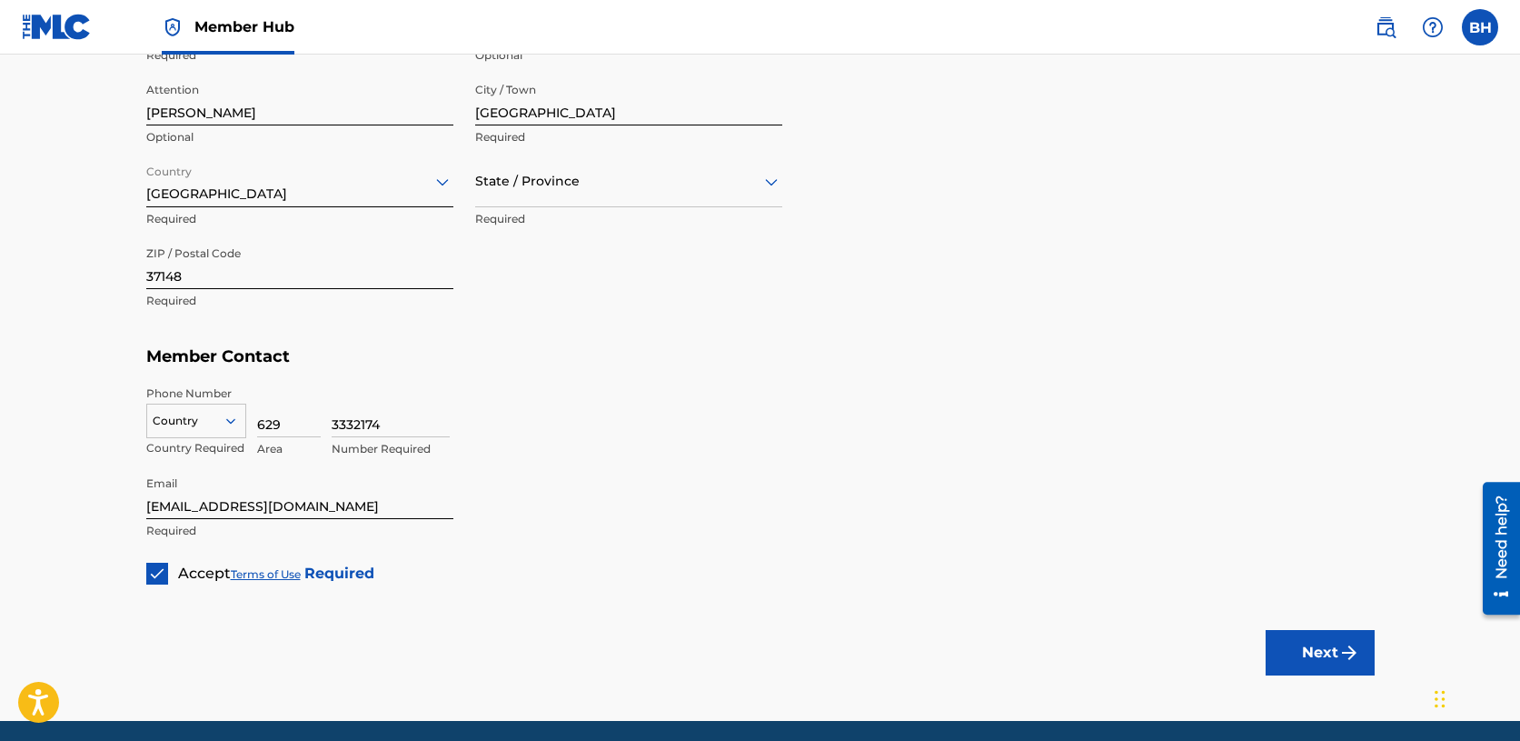
scroll to position [929, 0]
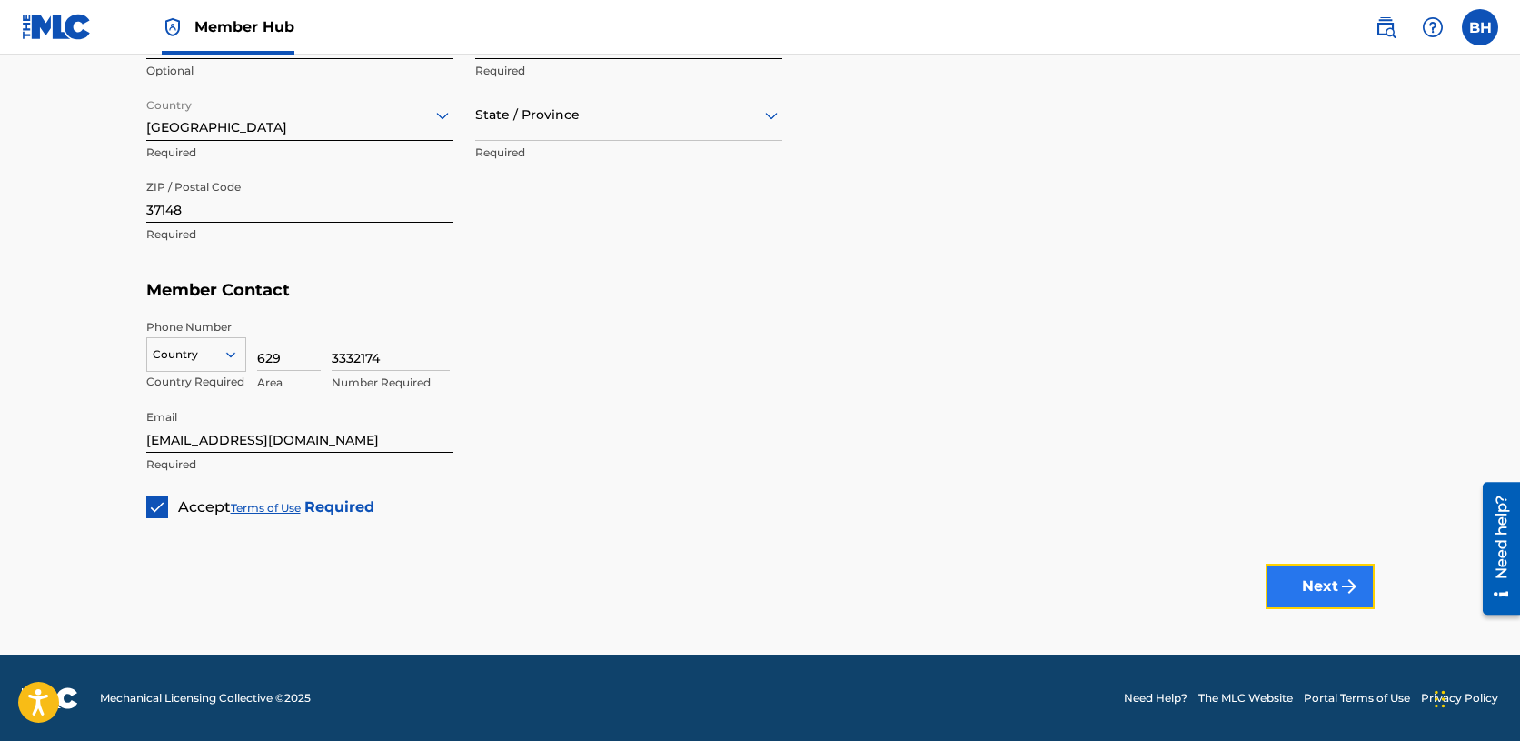
click at [1343, 582] on img "submit" at bounding box center [1350, 586] width 22 height 22
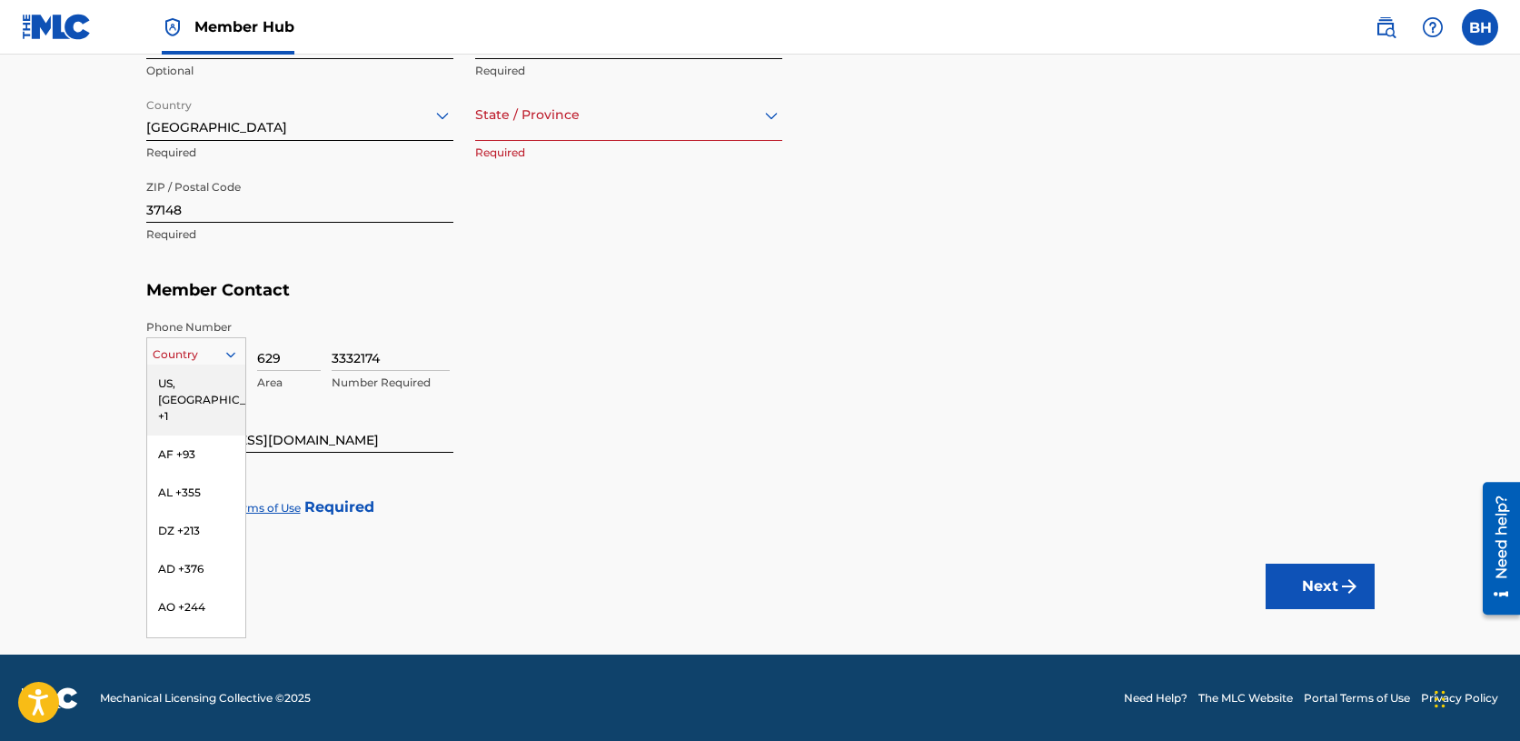
click at [234, 354] on icon at bounding box center [231, 354] width 16 height 16
click at [196, 381] on div "US, [GEOGRAPHIC_DATA] +1" at bounding box center [196, 399] width 98 height 71
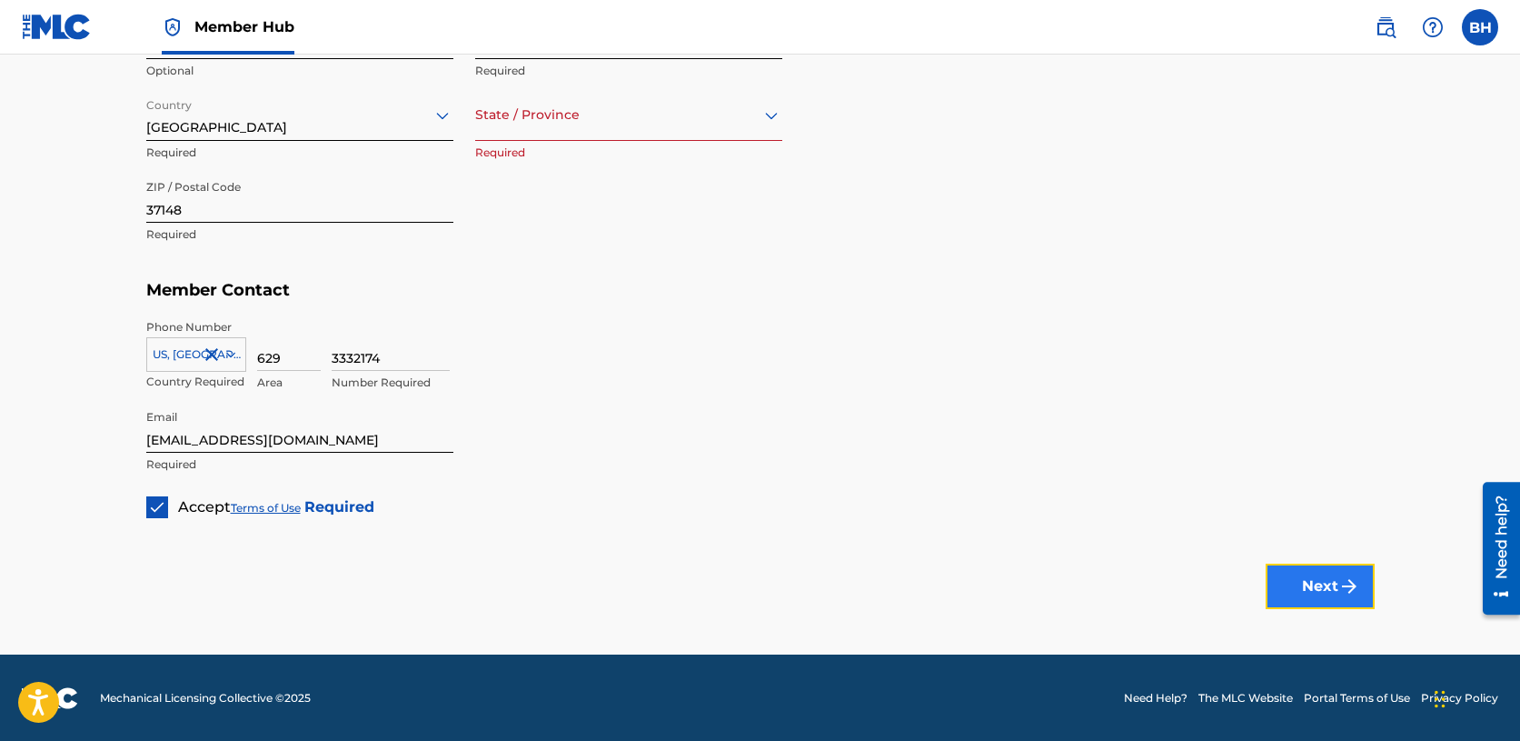
click at [1296, 586] on button "Next" at bounding box center [1320, 585] width 109 height 45
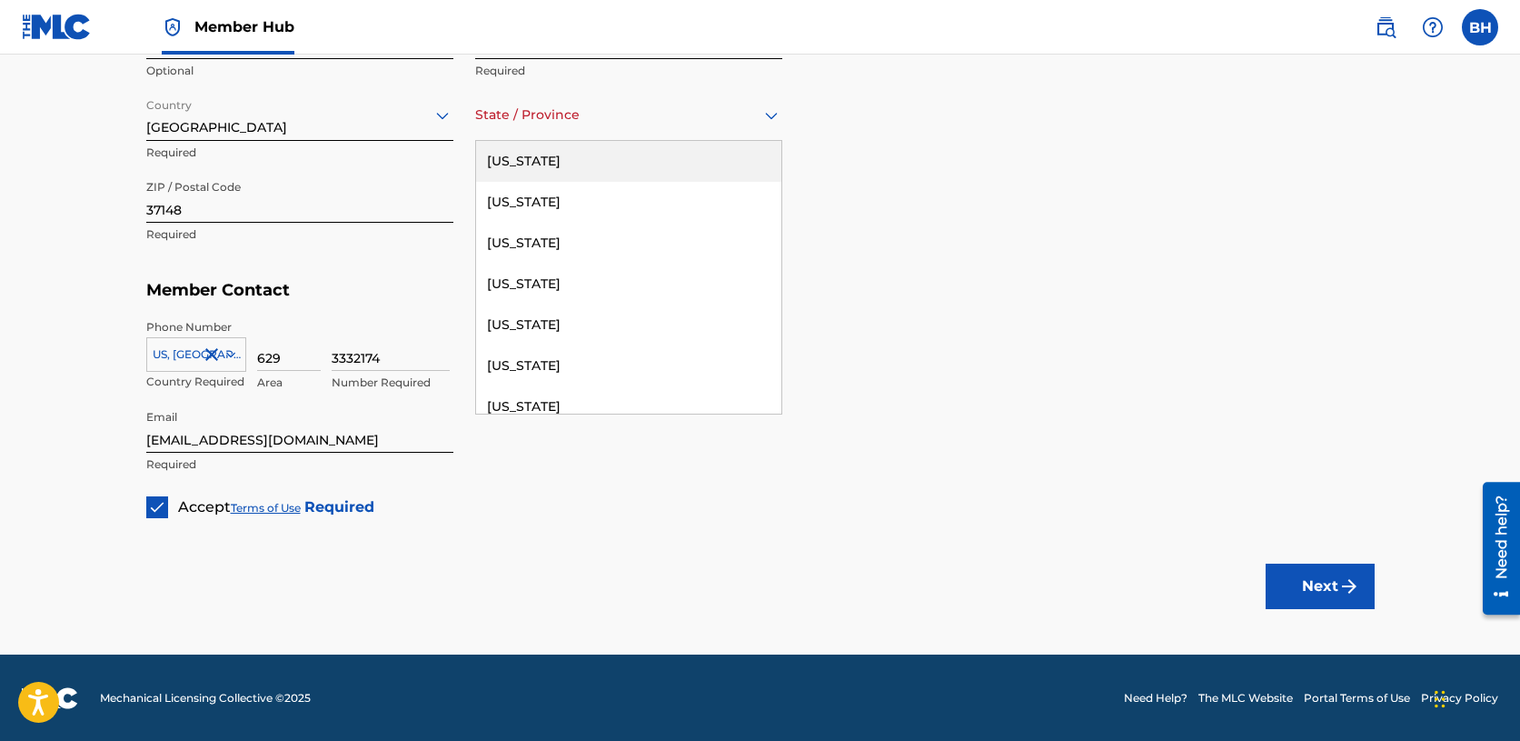
click at [695, 119] on div at bounding box center [628, 115] width 307 height 23
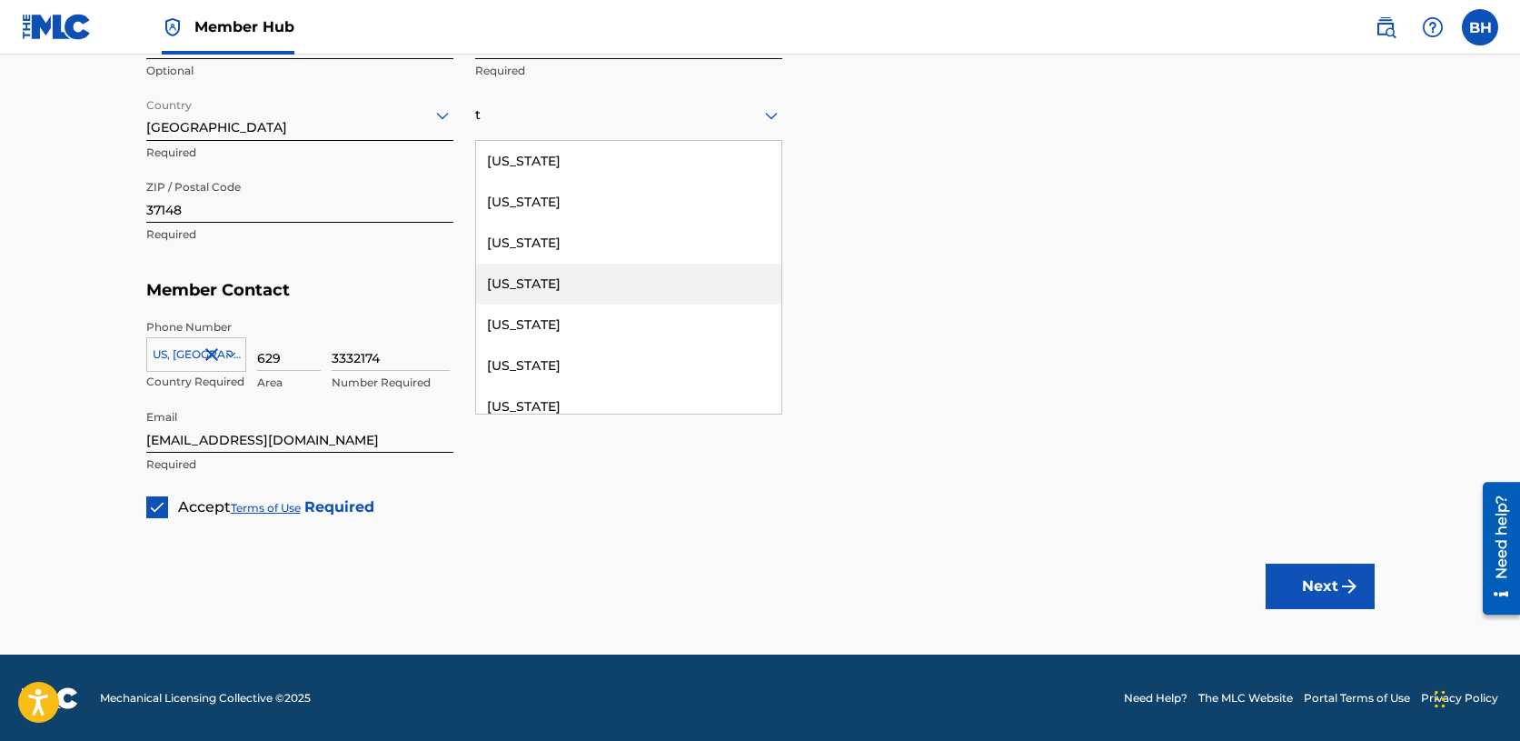
type input "t"
click at [921, 381] on div "3332174 Number Required" at bounding box center [853, 360] width 1043 height 82
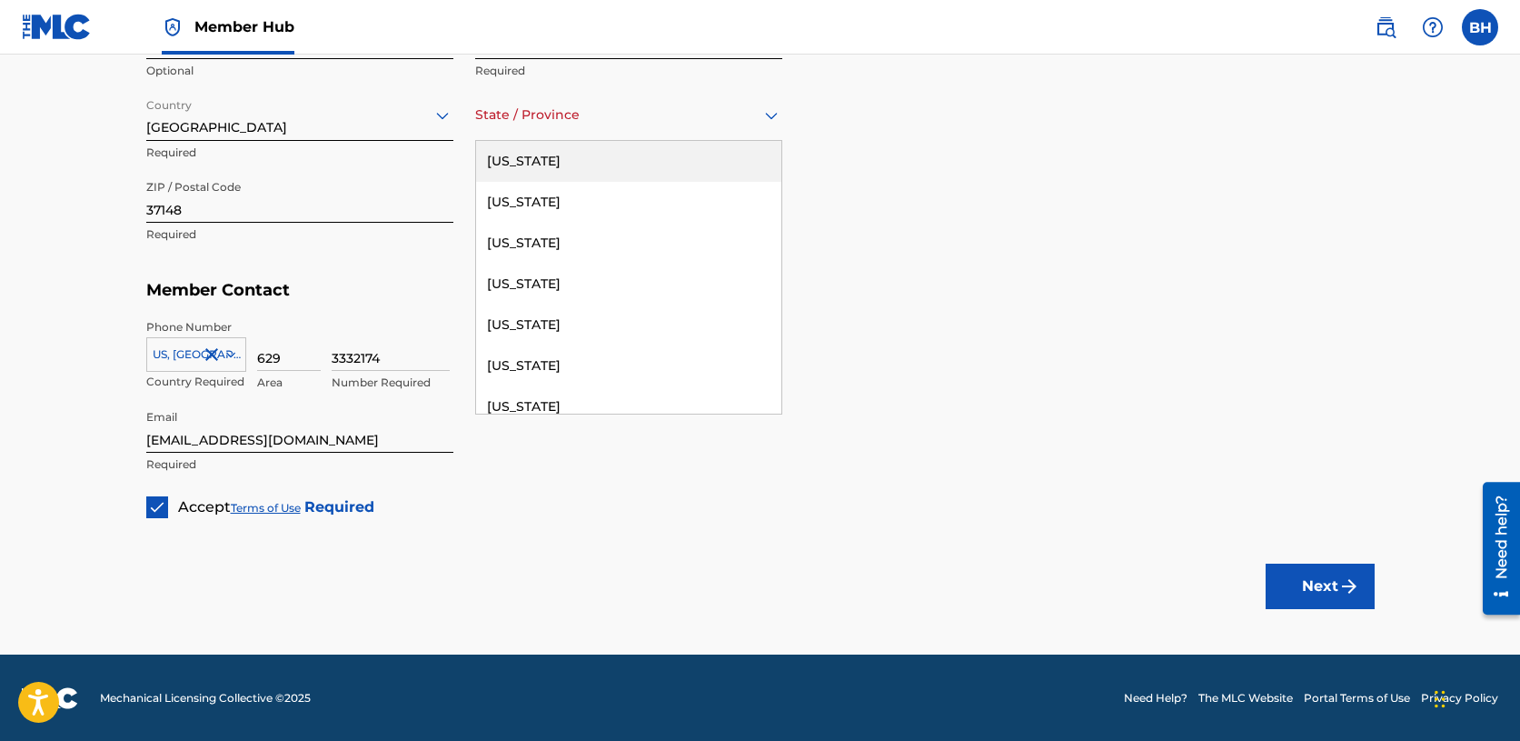
click at [688, 115] on div at bounding box center [628, 115] width 307 height 23
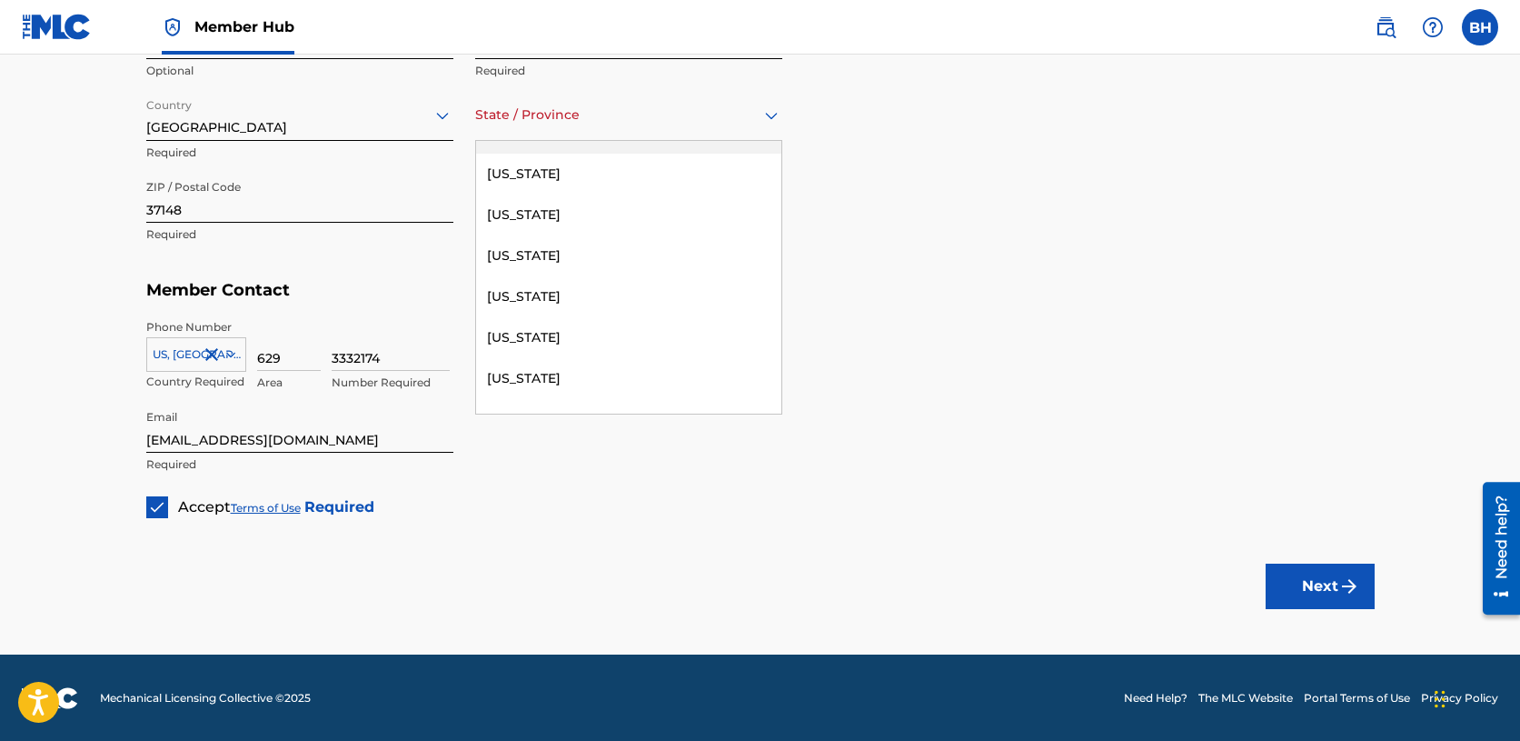
scroll to position [1829, 0]
click at [612, 250] on div "[US_STATE]" at bounding box center [628, 254] width 305 height 41
click at [1060, 360] on div "3332174 Number Required" at bounding box center [853, 360] width 1043 height 82
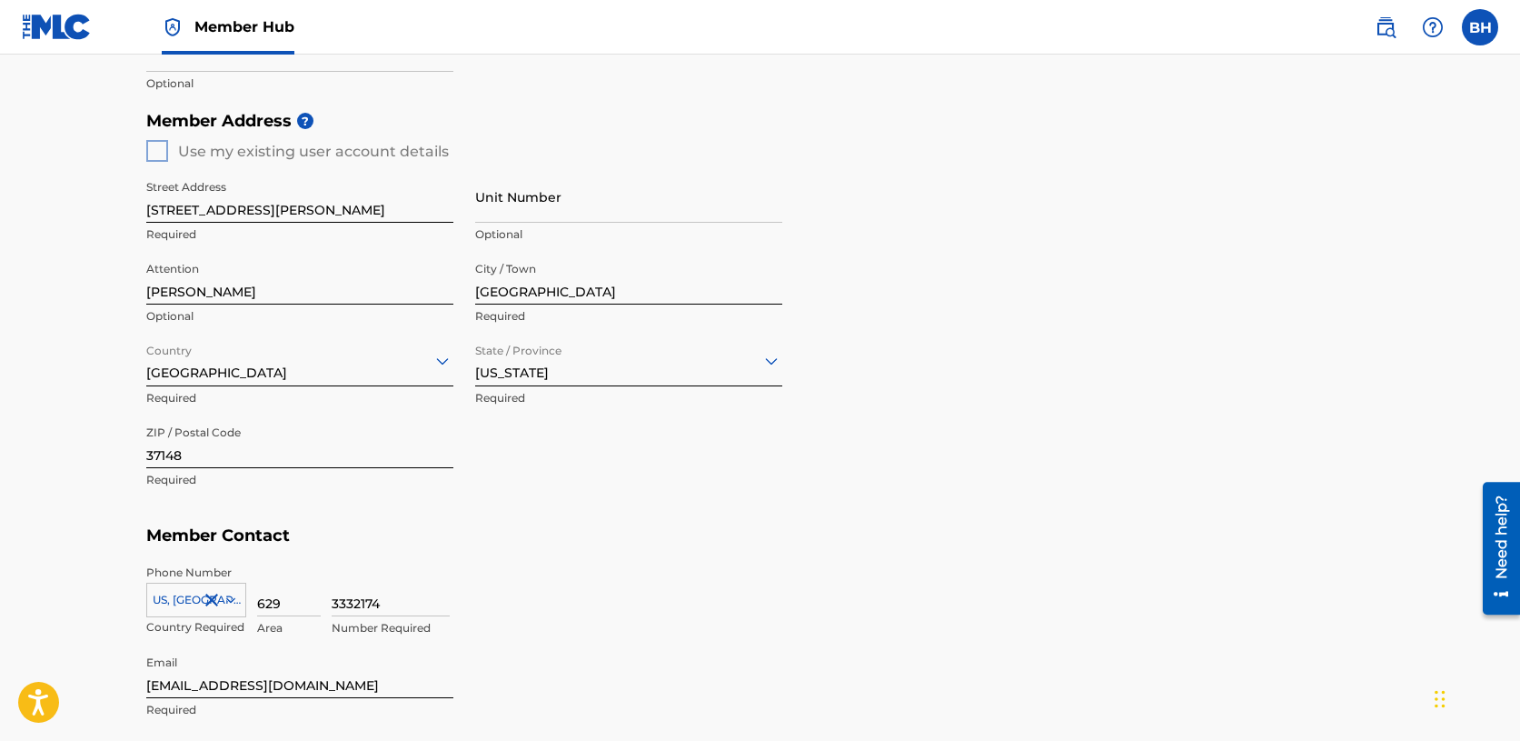
scroll to position [929, 0]
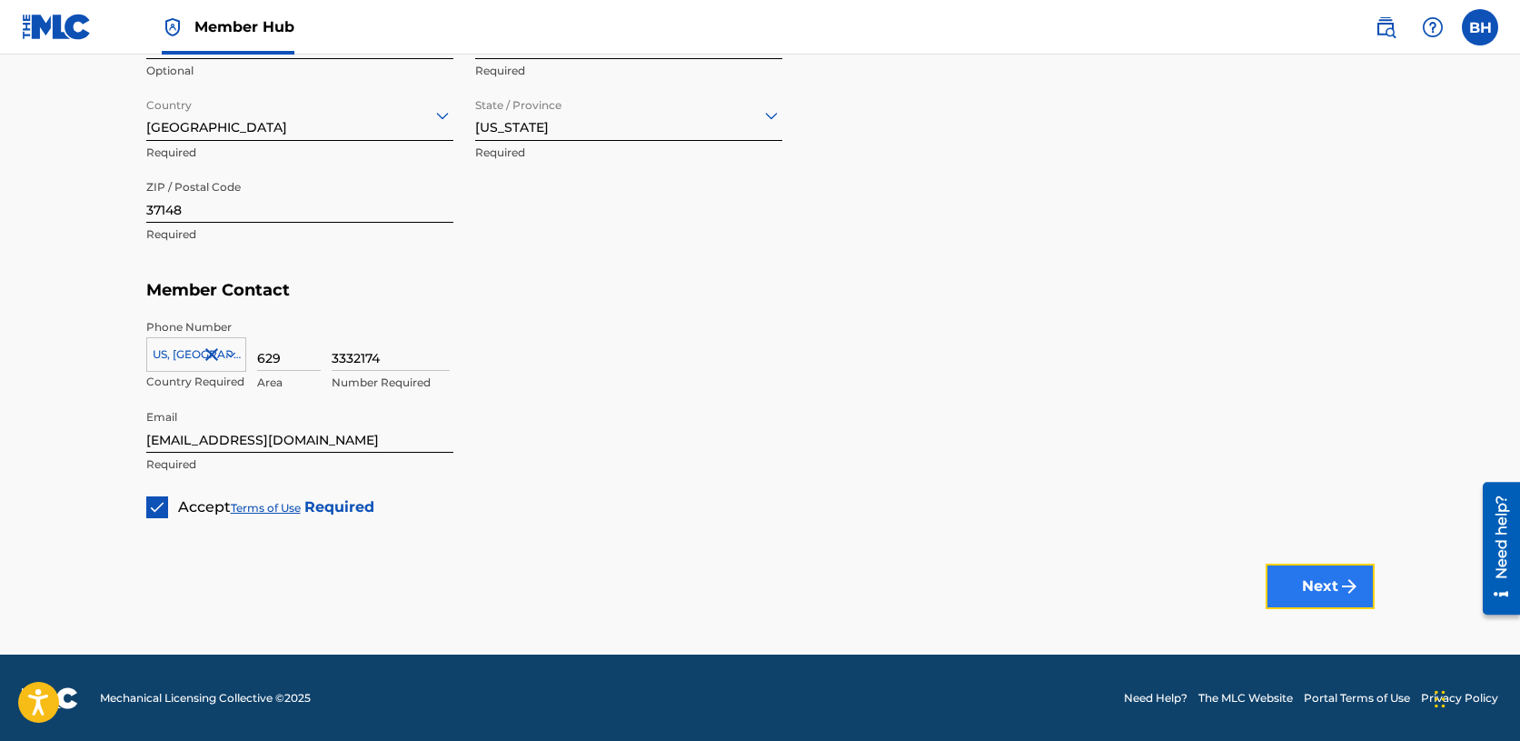
click at [1329, 589] on button "Next" at bounding box center [1320, 585] width 109 height 45
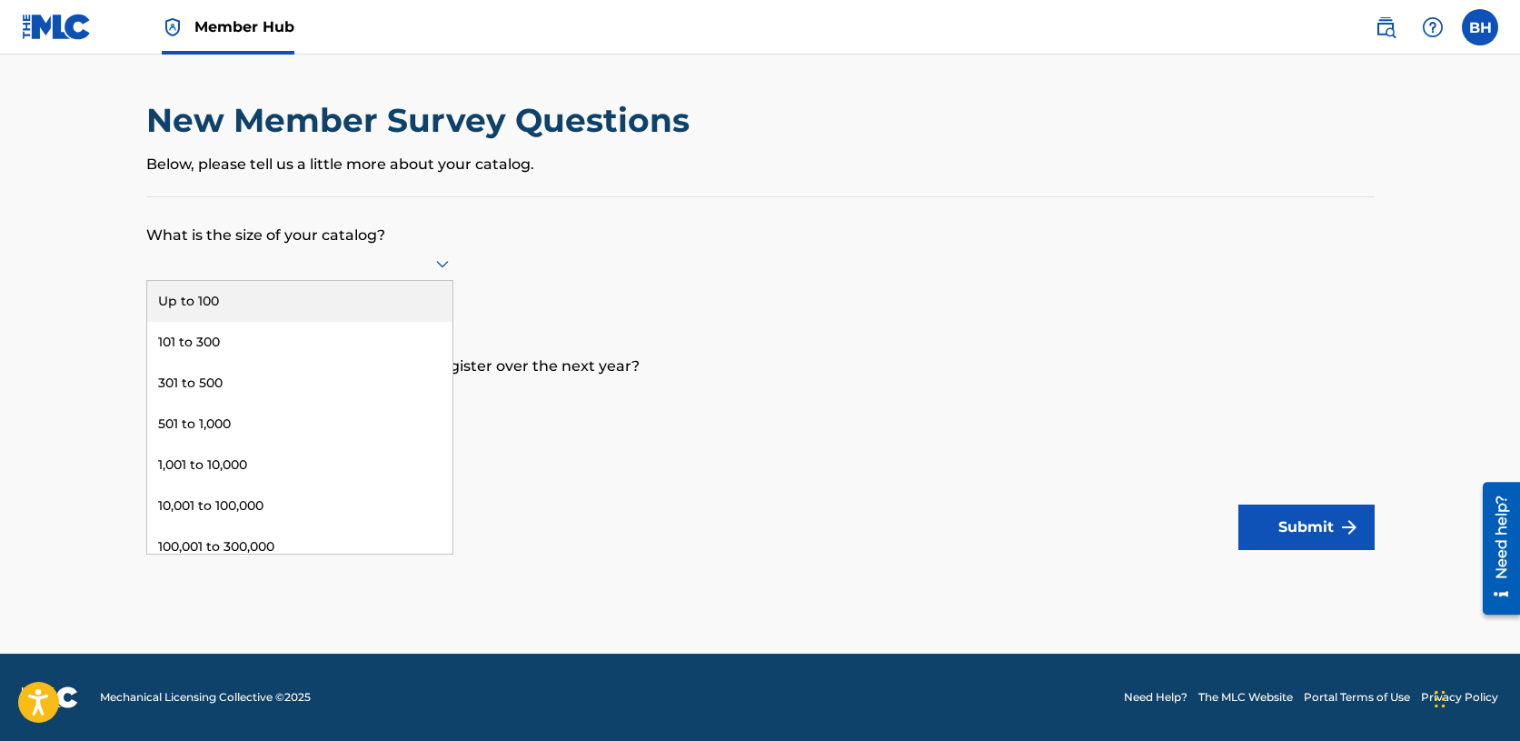
click at [433, 262] on icon at bounding box center [443, 264] width 22 height 22
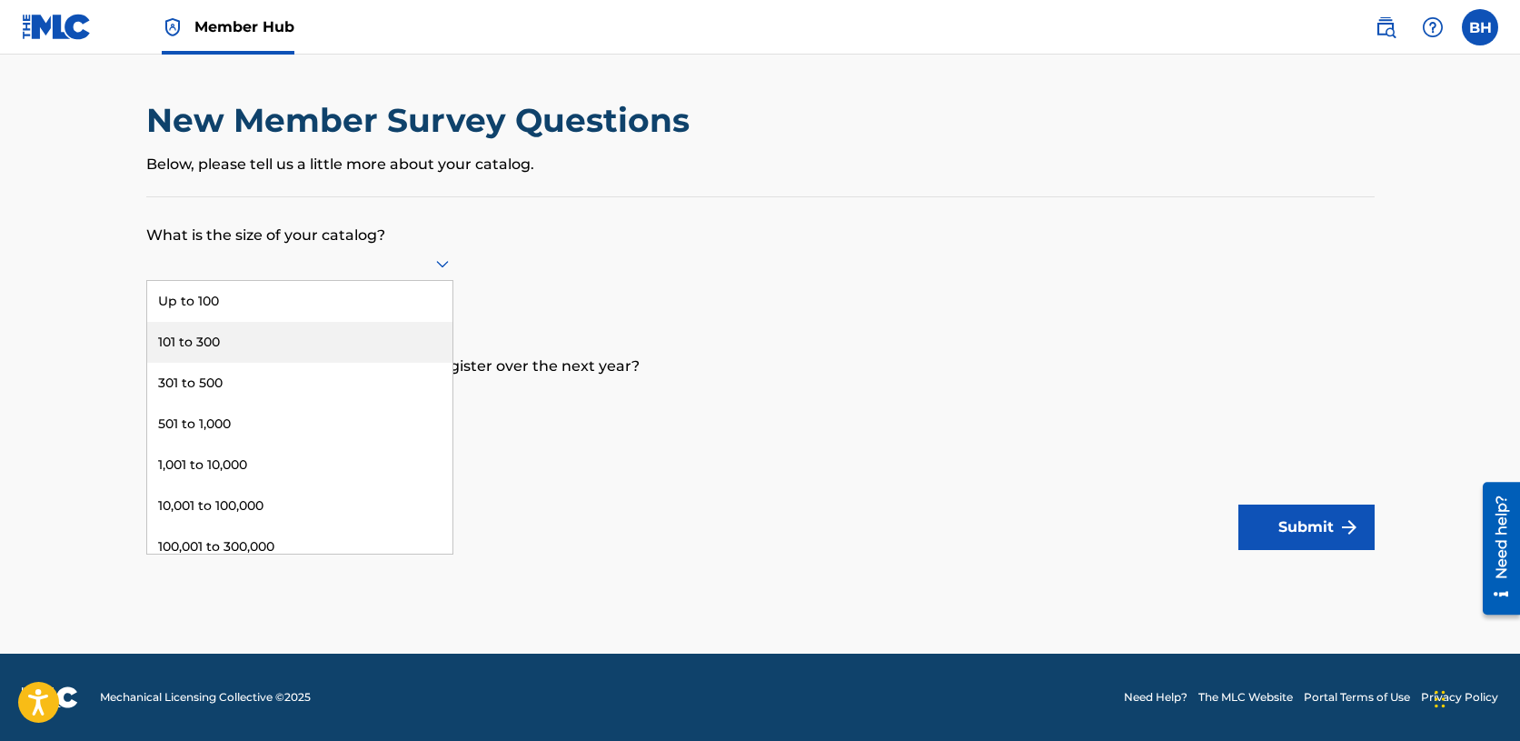
click at [246, 339] on div "101 to 300" at bounding box center [299, 342] width 305 height 41
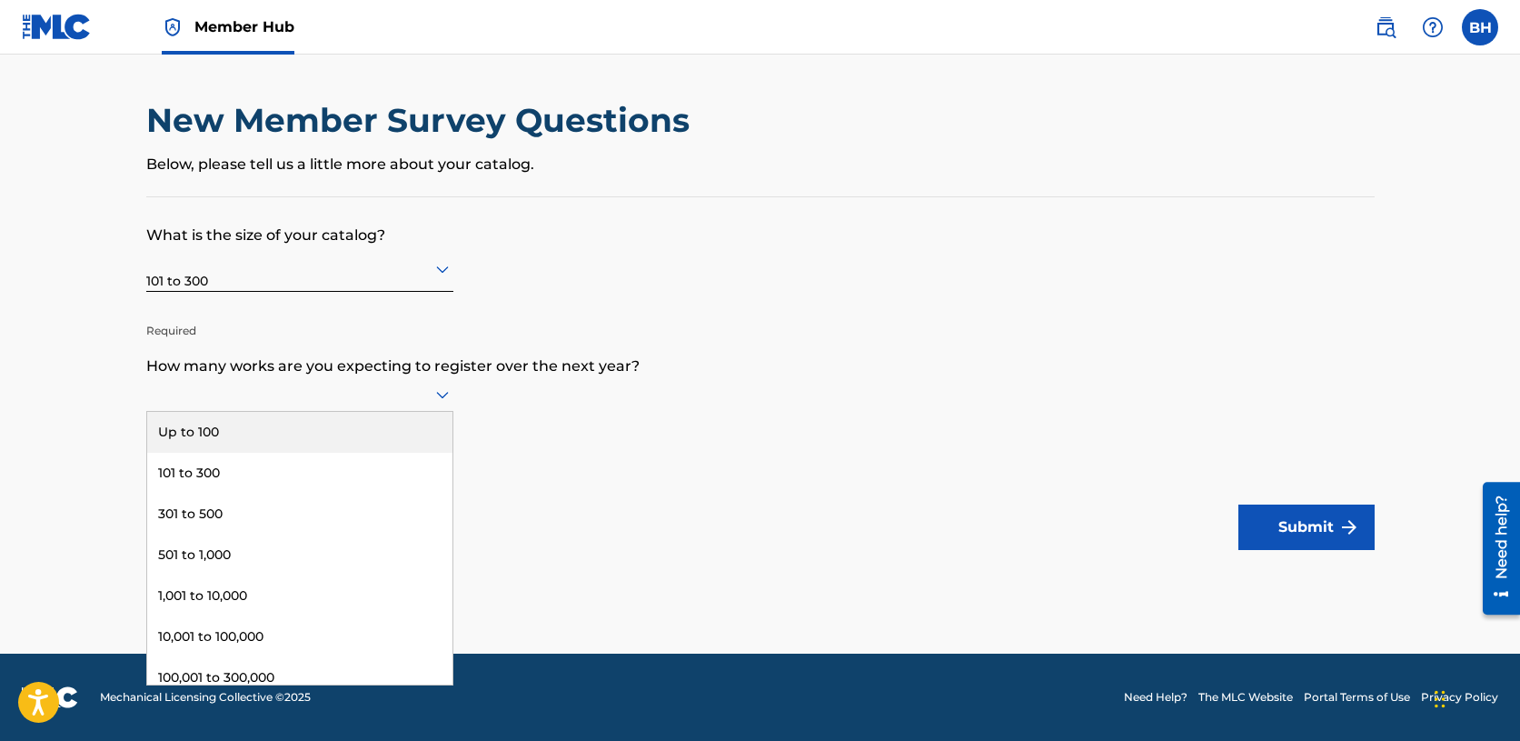
click at [440, 399] on icon at bounding box center [443, 394] width 22 height 22
click at [336, 433] on div "Up to 100" at bounding box center [299, 432] width 305 height 41
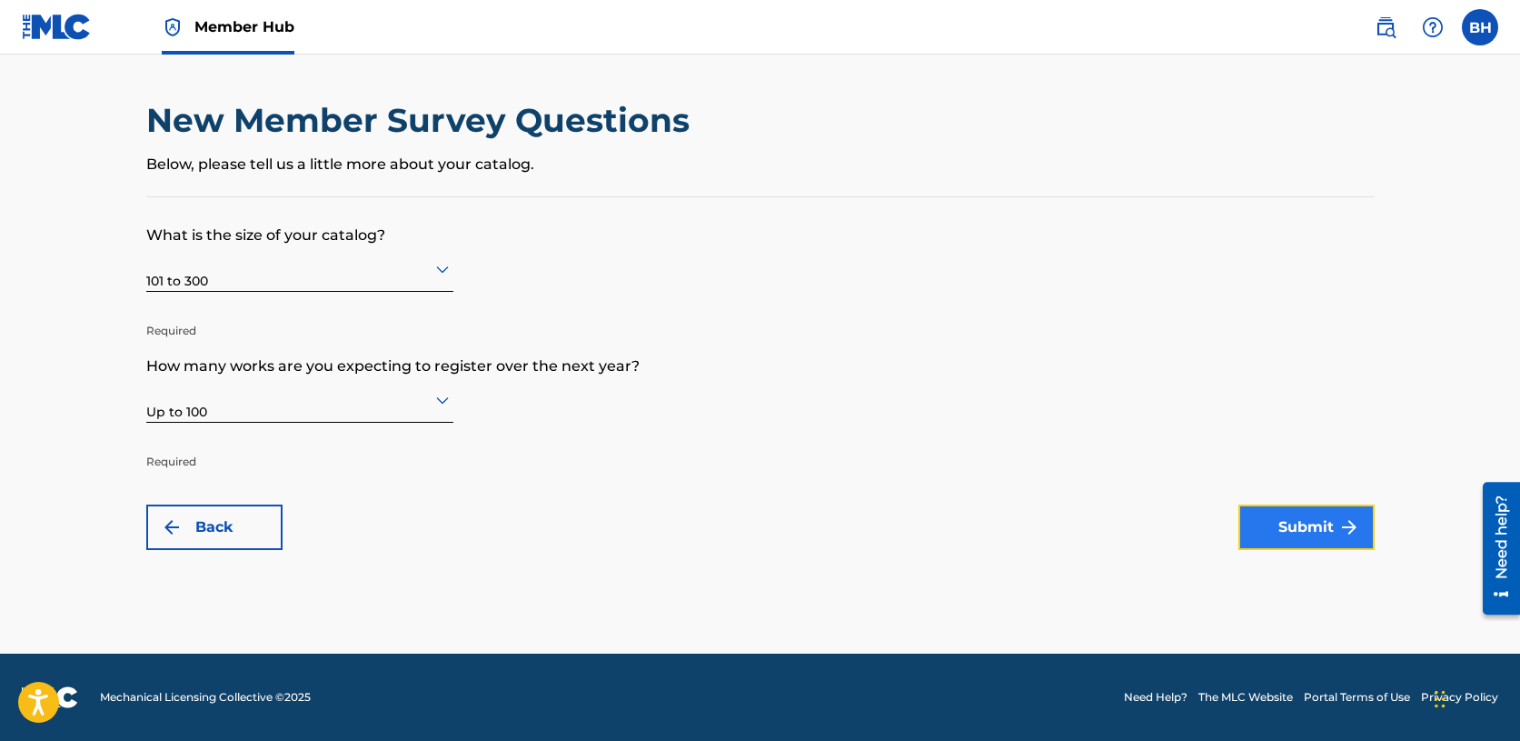
click at [1329, 535] on button "Submit" at bounding box center [1307, 526] width 136 height 45
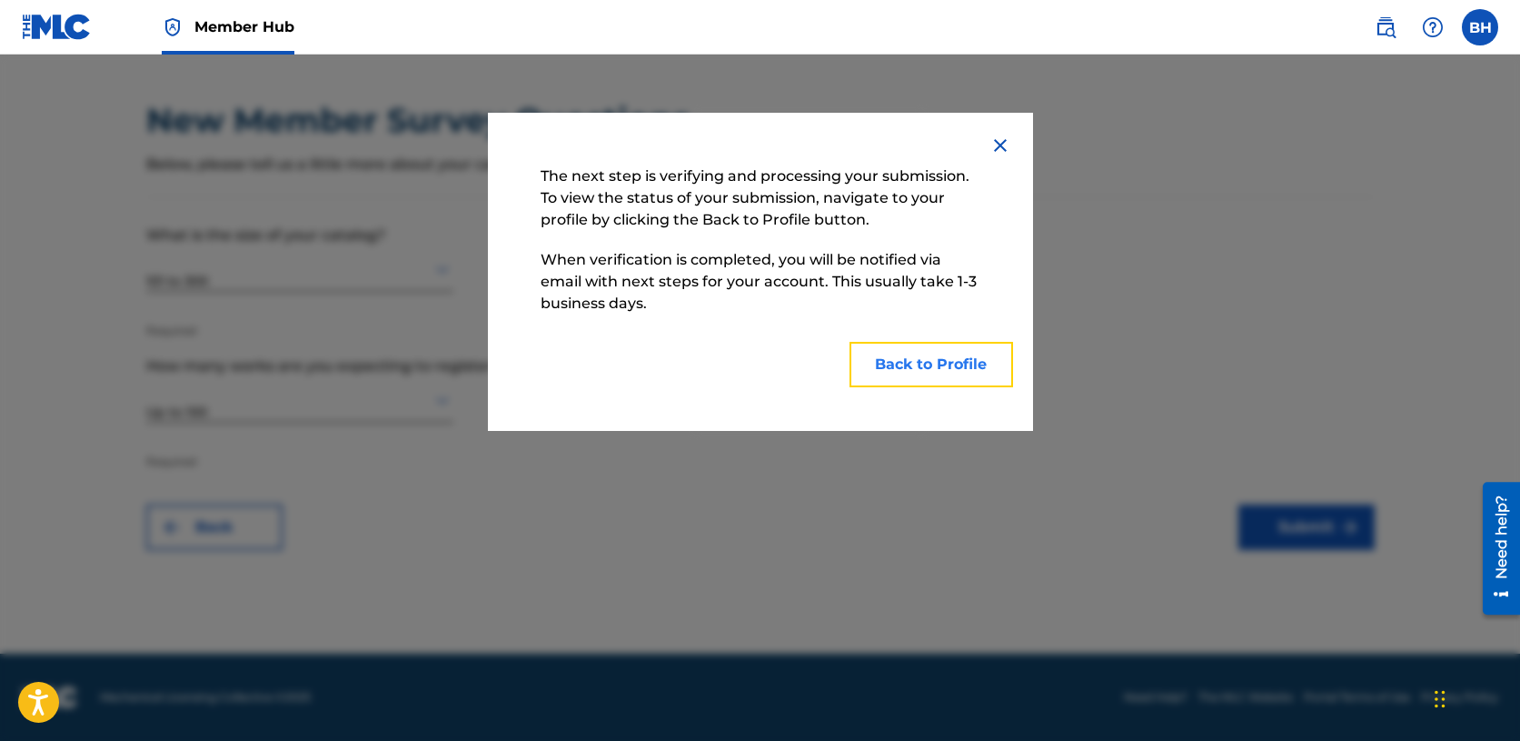
click at [950, 368] on button "Back to Profile" at bounding box center [932, 364] width 164 height 45
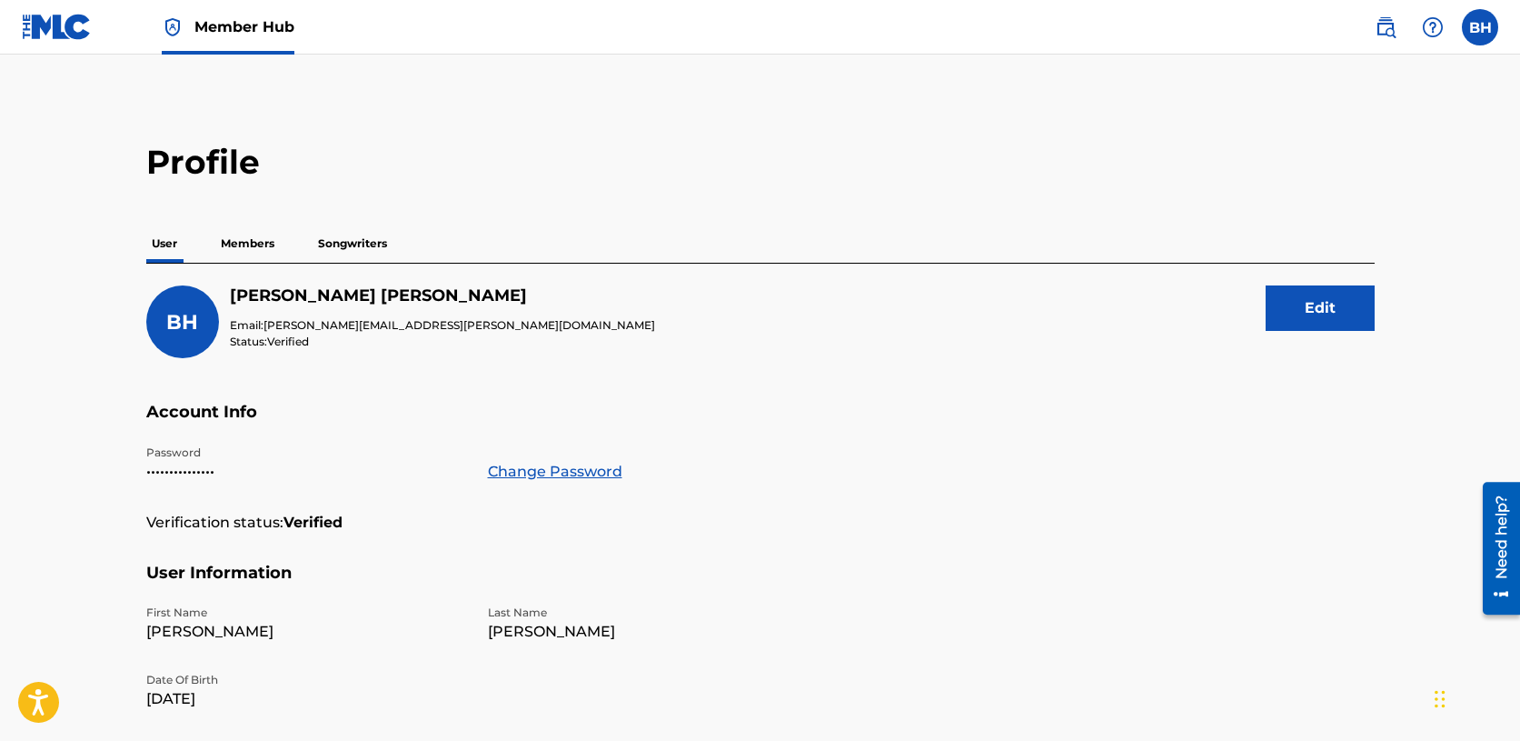
click at [247, 240] on p "Members" at bounding box center [247, 243] width 65 height 38
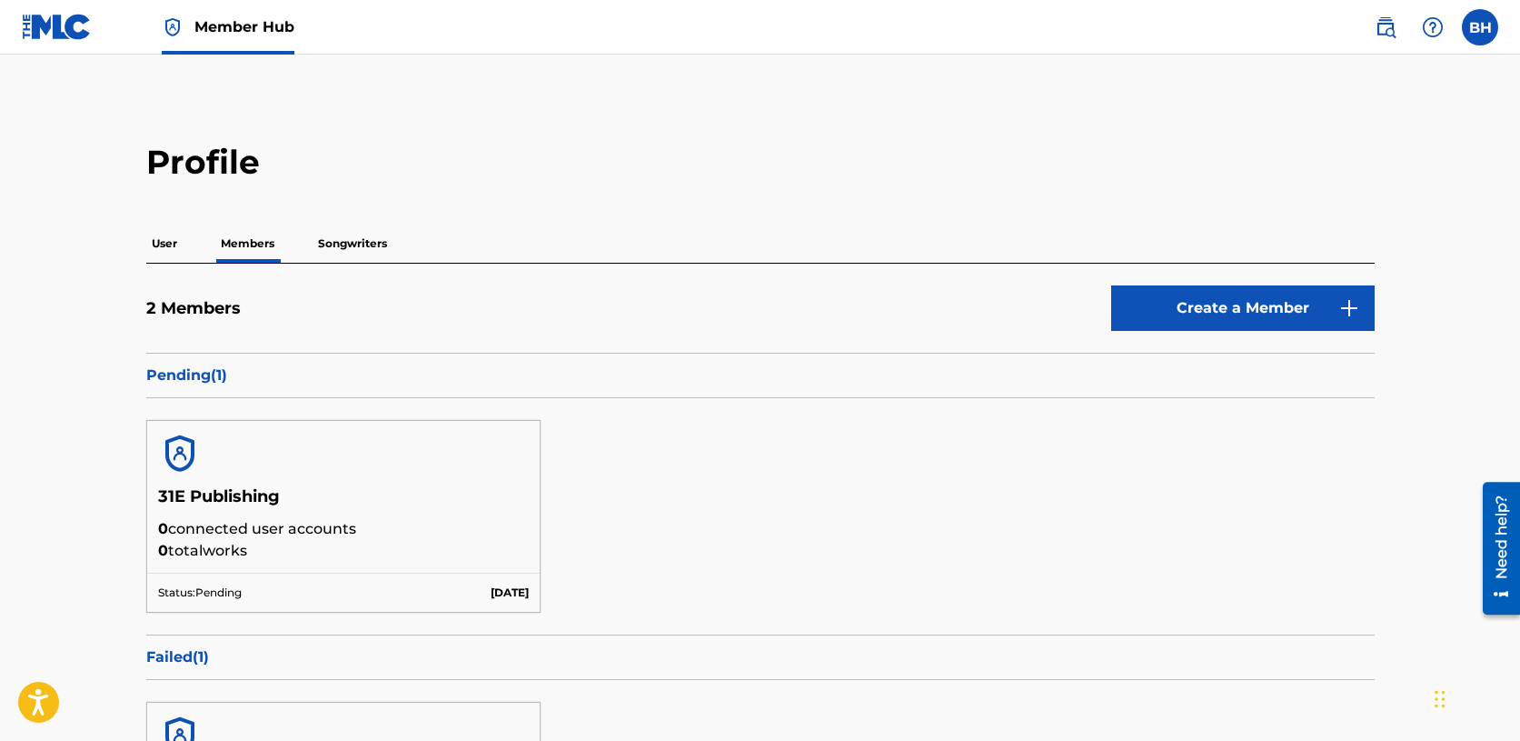
click at [167, 244] on p "User" at bounding box center [164, 243] width 36 height 38
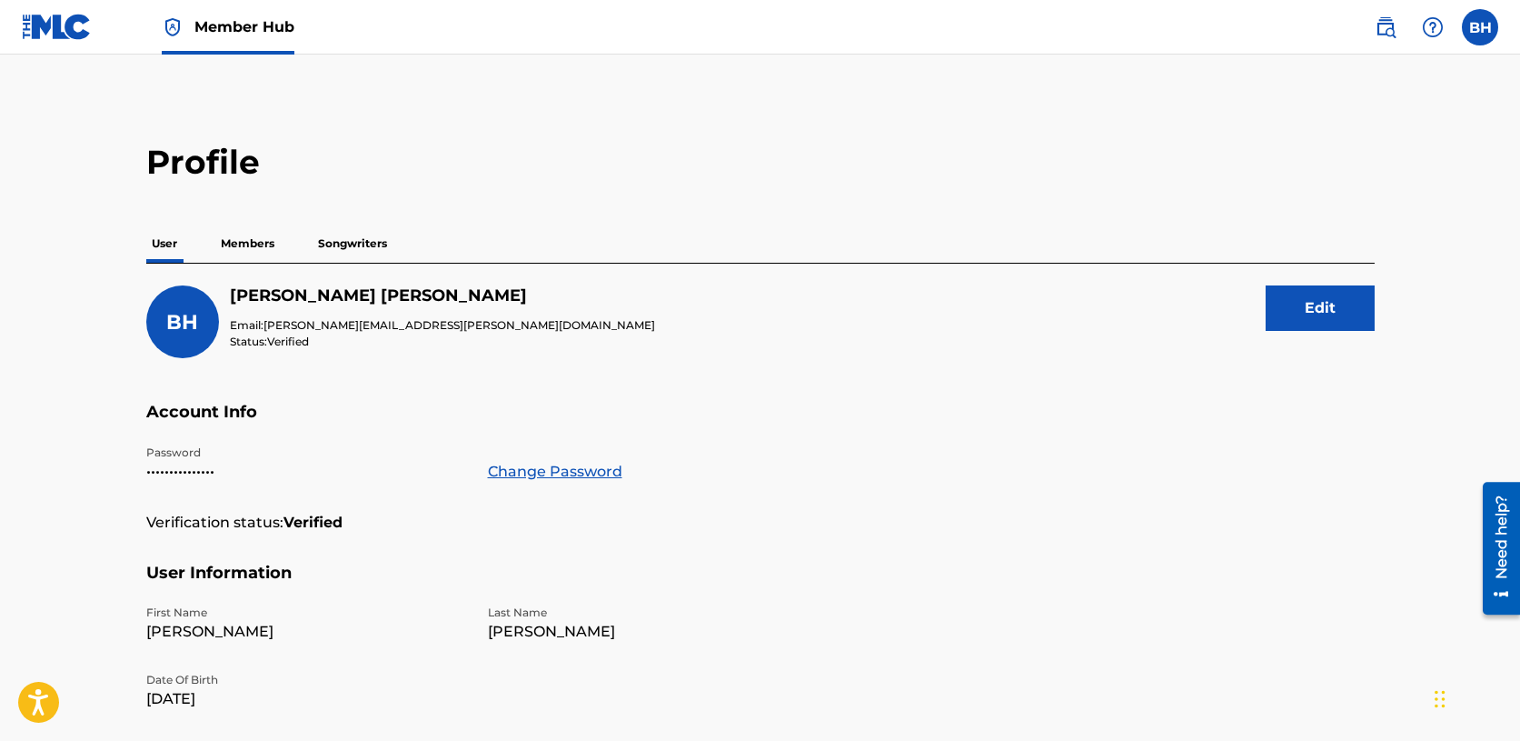
click at [229, 235] on p "Members" at bounding box center [247, 243] width 65 height 38
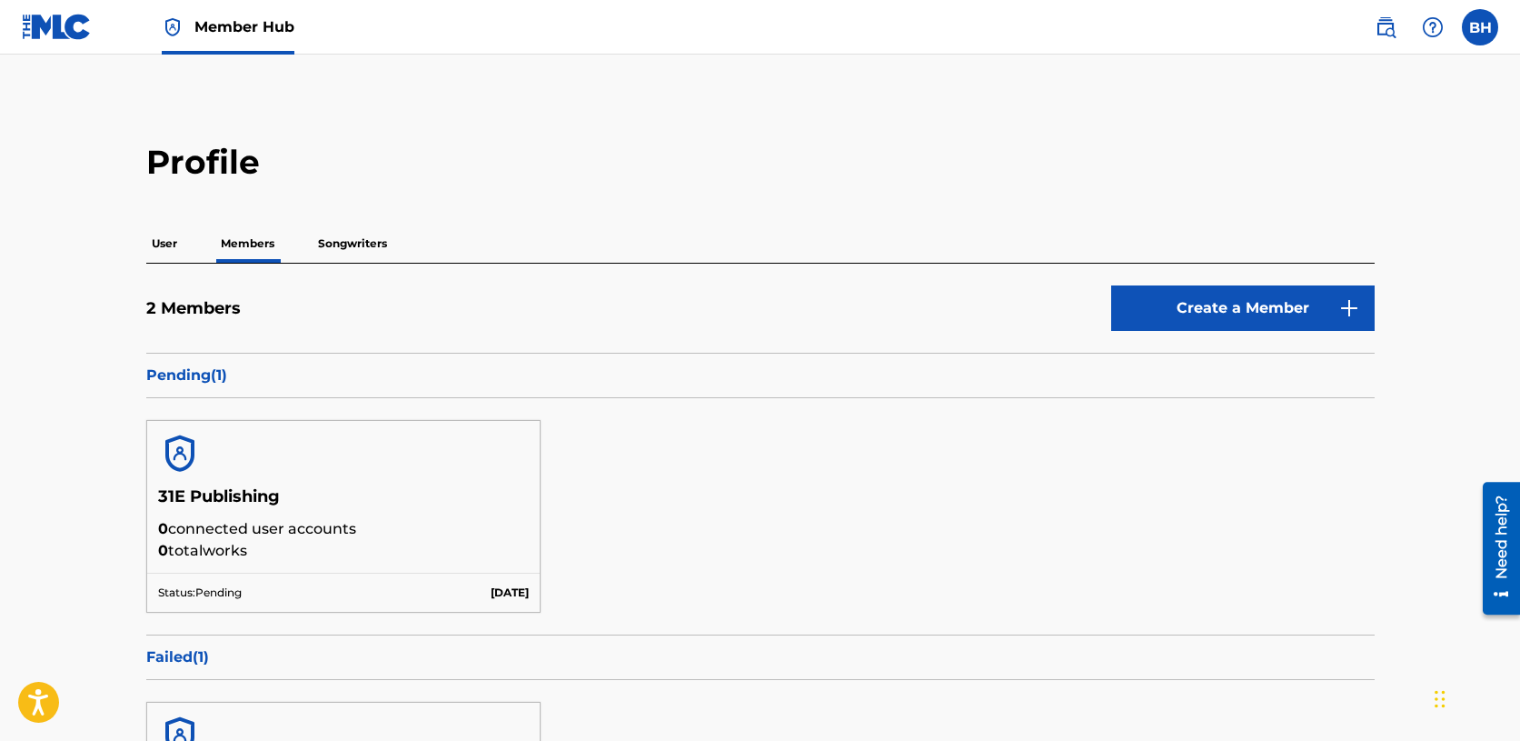
click at [352, 246] on p "Songwriters" at bounding box center [353, 243] width 80 height 38
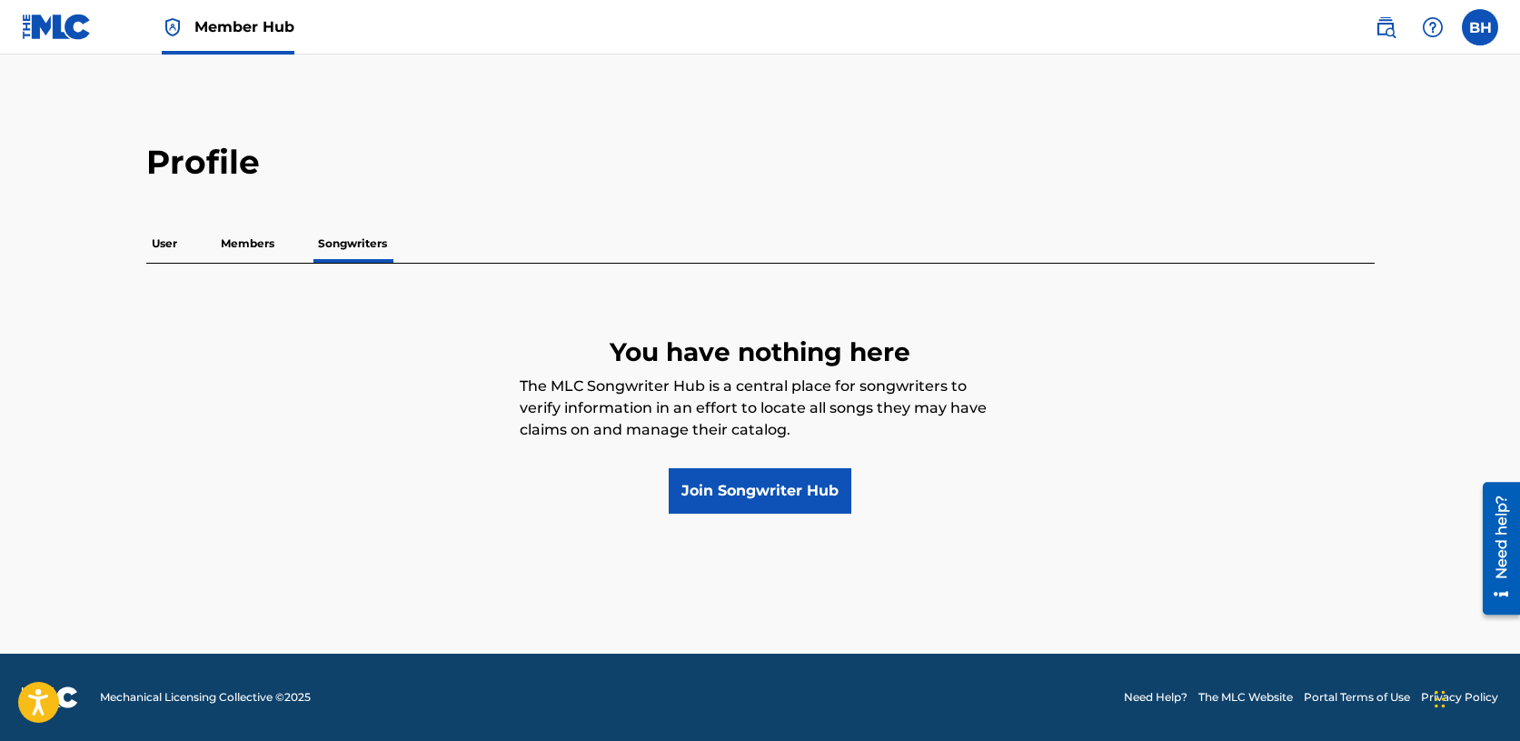
click at [259, 244] on p "Members" at bounding box center [247, 243] width 65 height 38
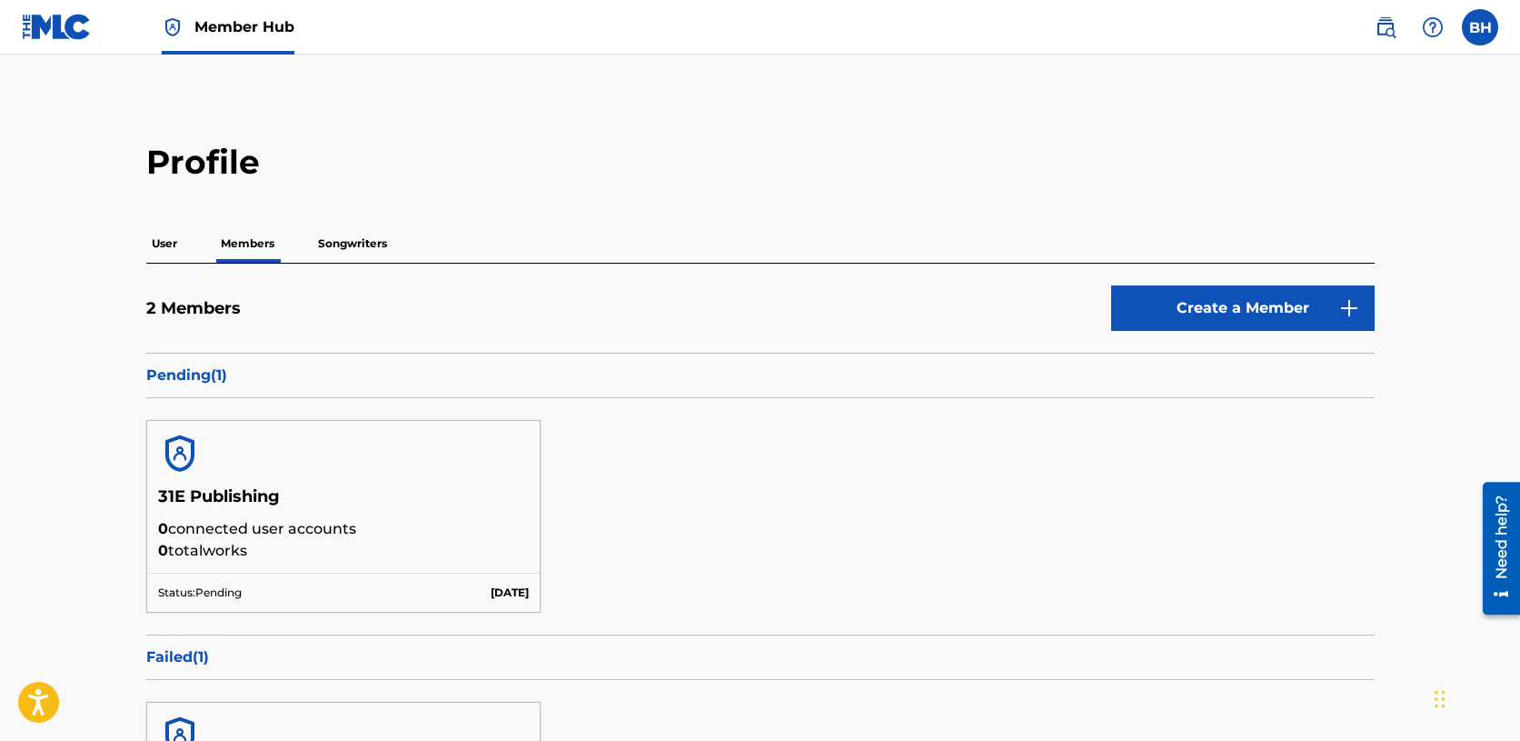
click at [358, 243] on p "Songwriters" at bounding box center [353, 243] width 80 height 38
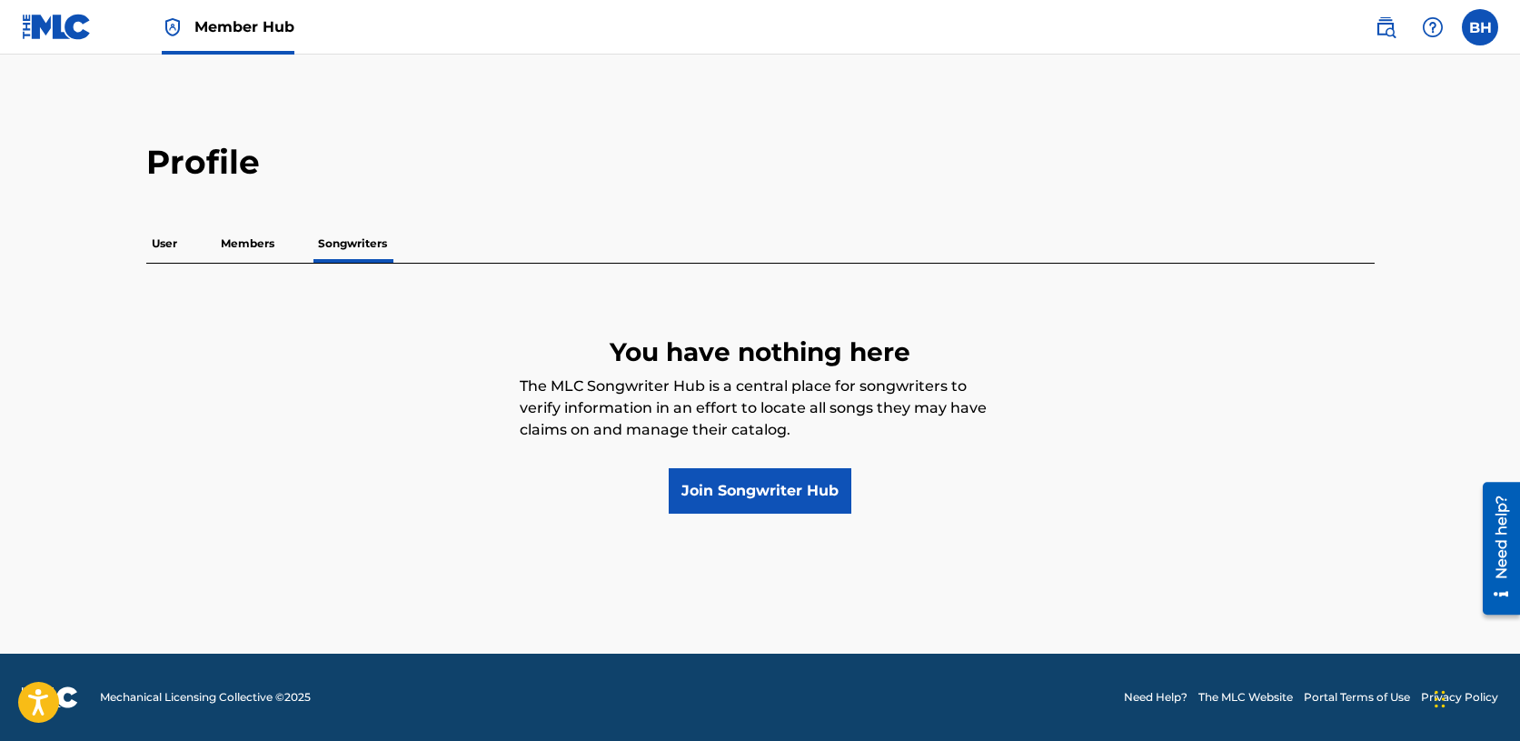
click at [246, 238] on p "Members" at bounding box center [247, 243] width 65 height 38
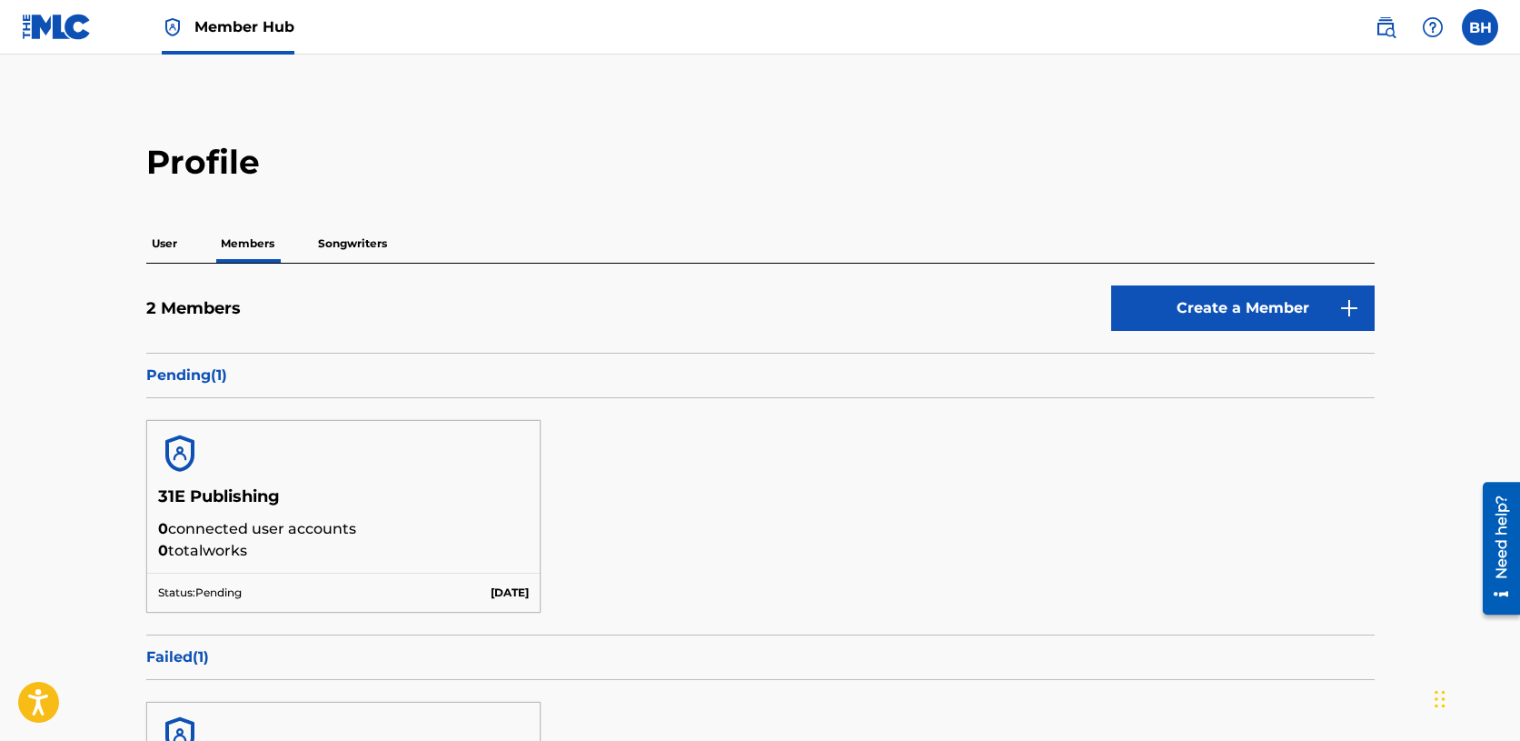
click at [383, 163] on h2 "Profile" at bounding box center [760, 162] width 1229 height 41
